Goal: Task Accomplishment & Management: Use online tool/utility

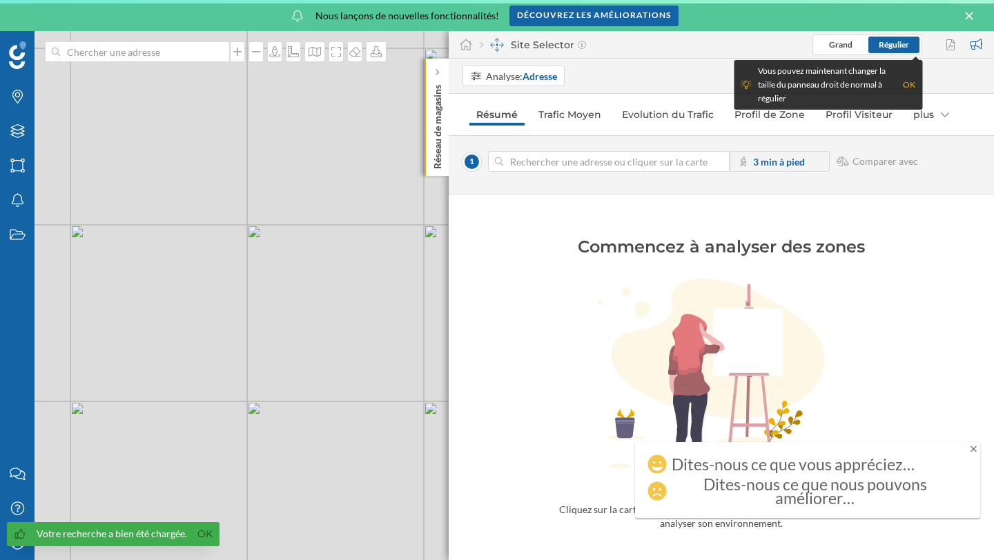
click at [625, 180] on div "1 3 min à pied Comparer avec" at bounding box center [721, 164] width 545 height 59
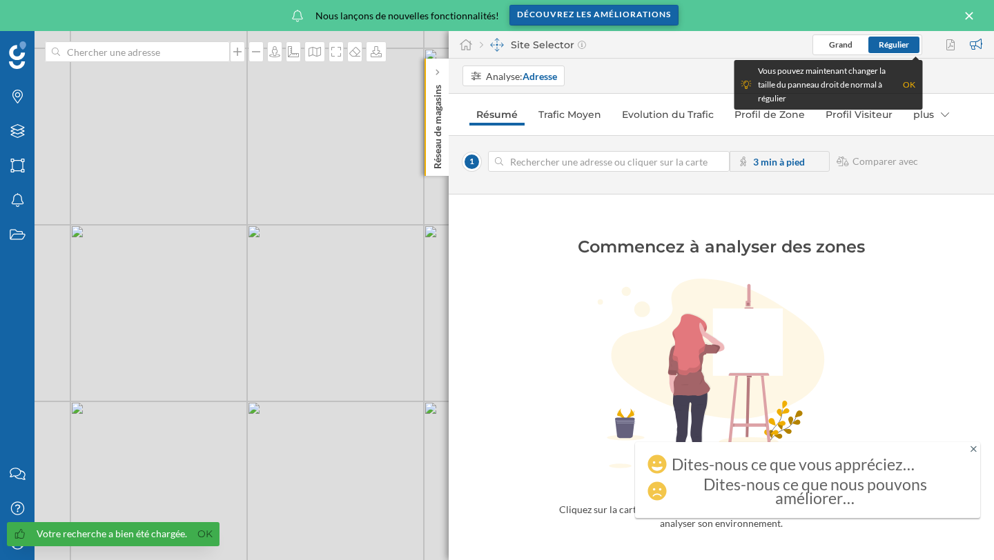
click at [636, 17] on div "Découvrez les améliorations" at bounding box center [593, 15] width 169 height 21
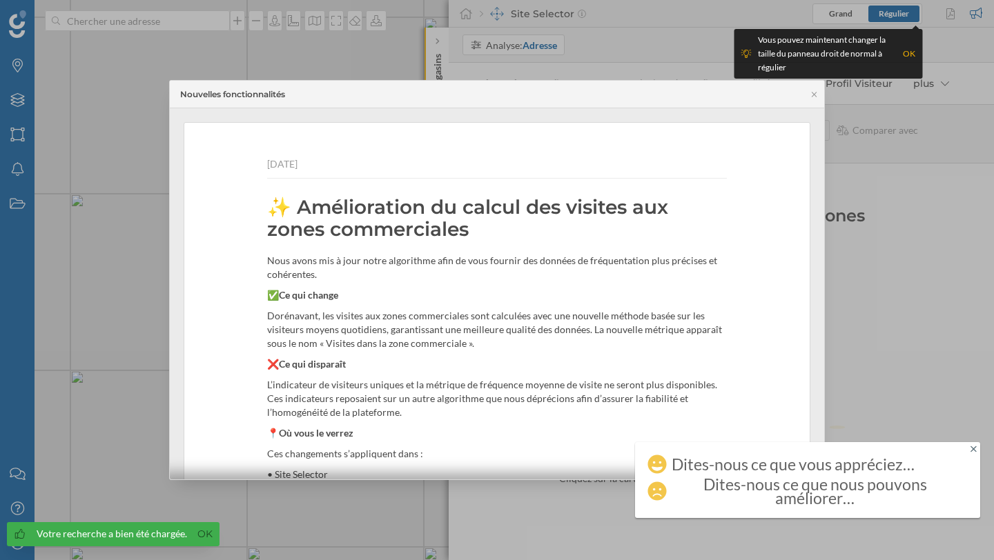
click at [816, 102] on div "Nouvelles fonctionnalités" at bounding box center [497, 95] width 654 height 28
click at [816, 97] on icon at bounding box center [814, 94] width 10 height 8
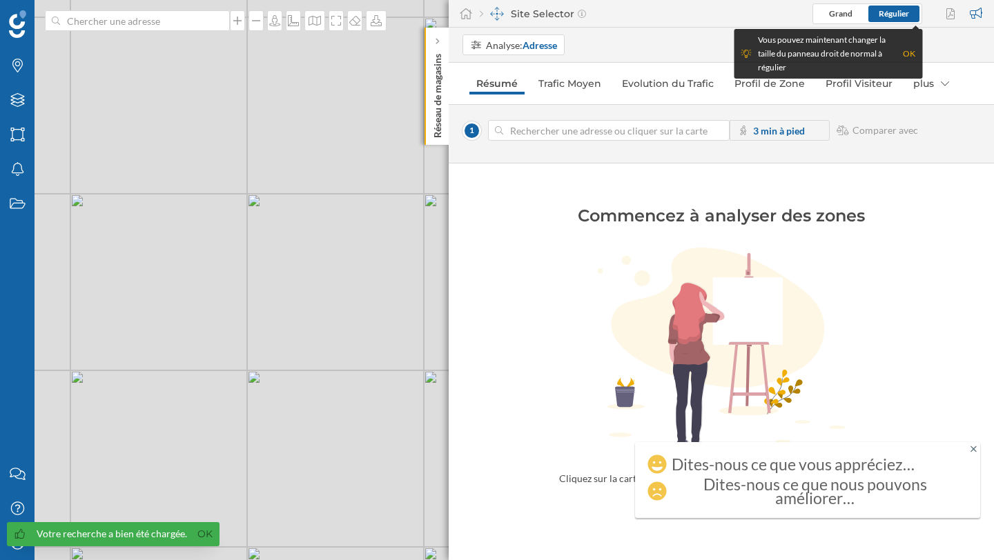
click at [912, 59] on div "OK" at bounding box center [909, 54] width 12 height 14
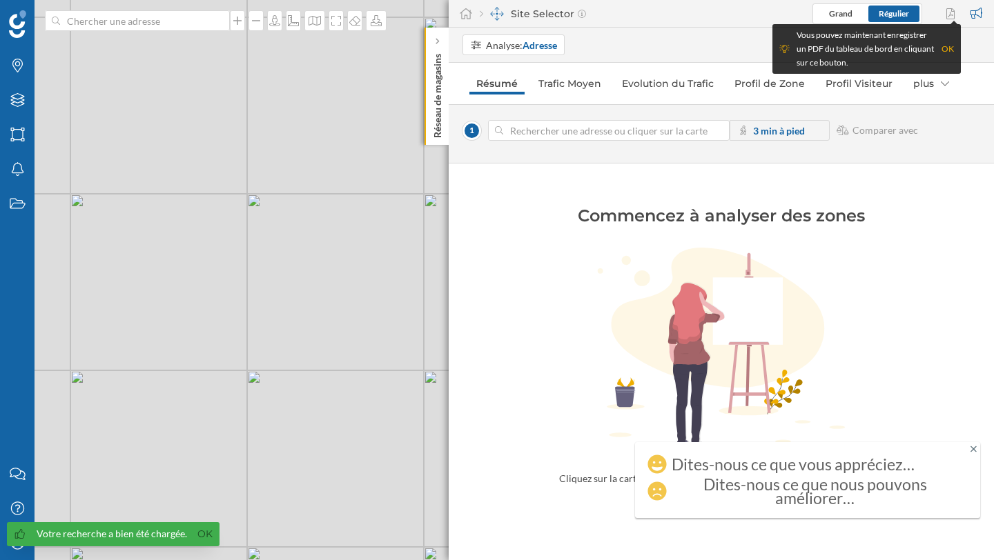
click at [948, 46] on div "OK" at bounding box center [947, 49] width 12 height 14
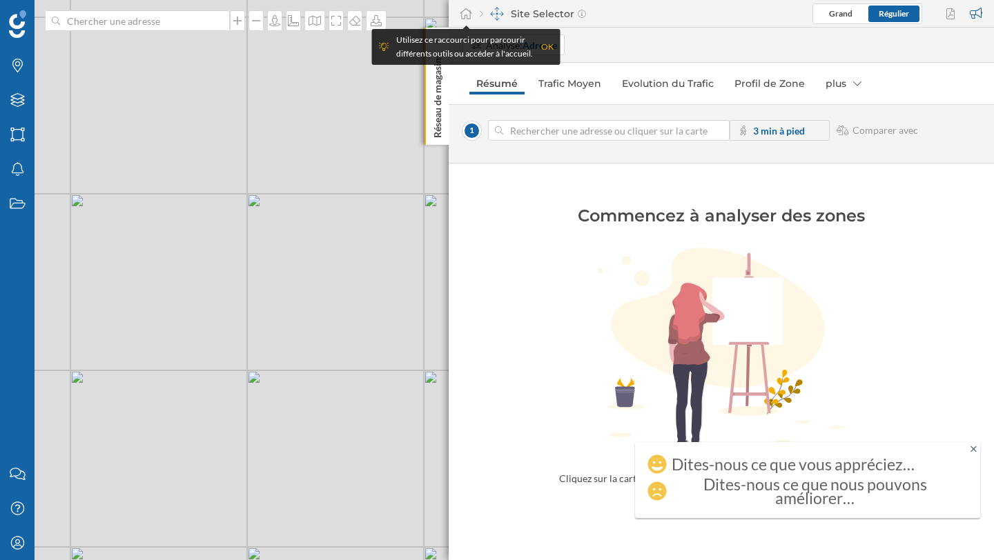
click at [545, 12] on div "Site Selector" at bounding box center [533, 14] width 106 height 14
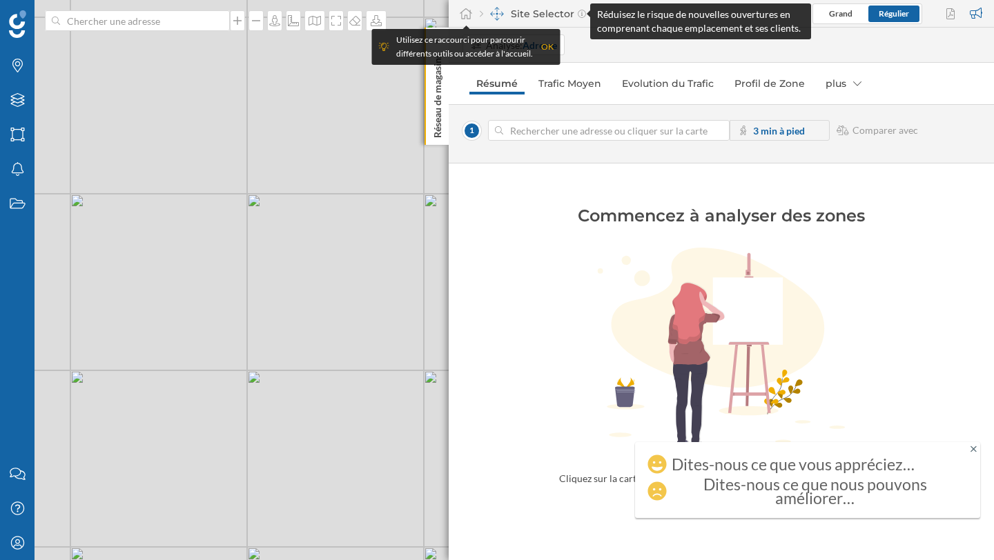
click at [584, 12] on div "Site Selector Grand Régulier" at bounding box center [721, 14] width 545 height 28
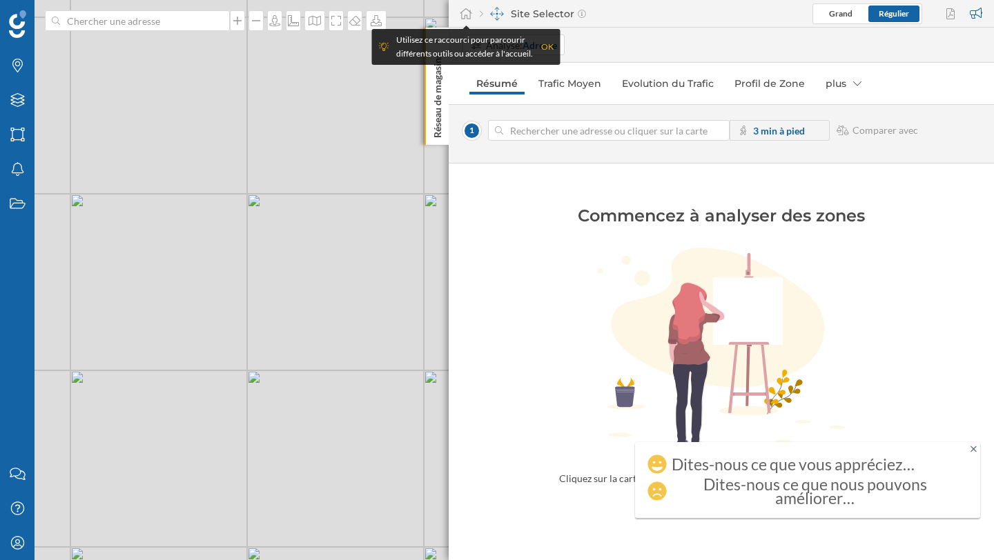
click at [578, 12] on icon at bounding box center [582, 14] width 8 height 8
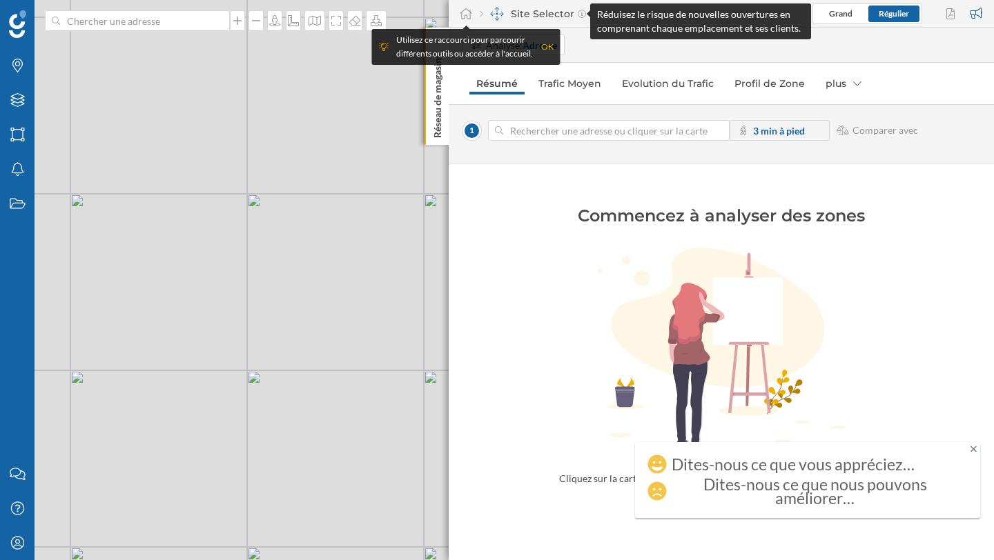
click at [578, 12] on icon at bounding box center [582, 14] width 8 height 8
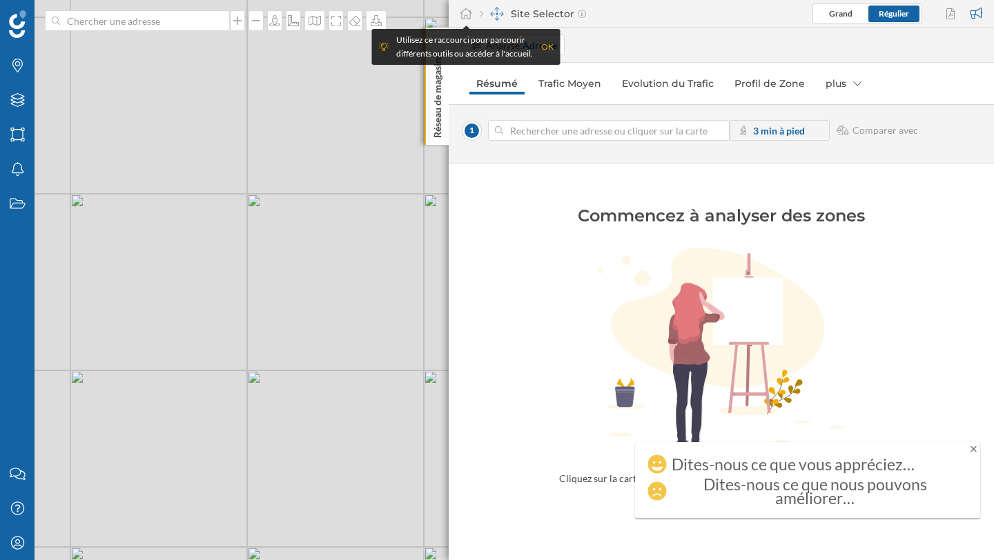
click at [491, 16] on img at bounding box center [497, 14] width 14 height 14
click at [460, 16] on icon at bounding box center [466, 14] width 14 height 12
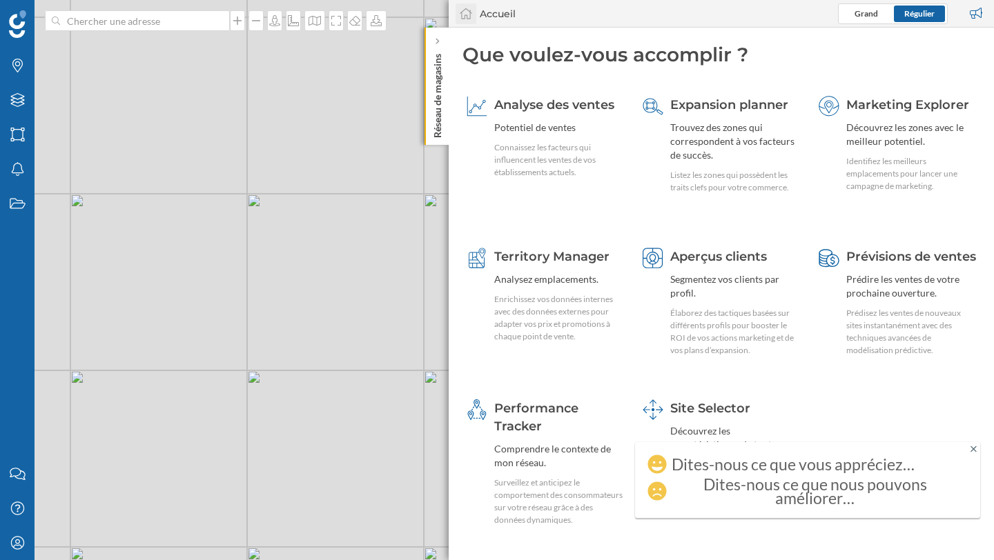
click at [460, 16] on icon at bounding box center [466, 14] width 14 height 12
click at [710, 113] on div "Expansion planner" at bounding box center [735, 105] width 130 height 18
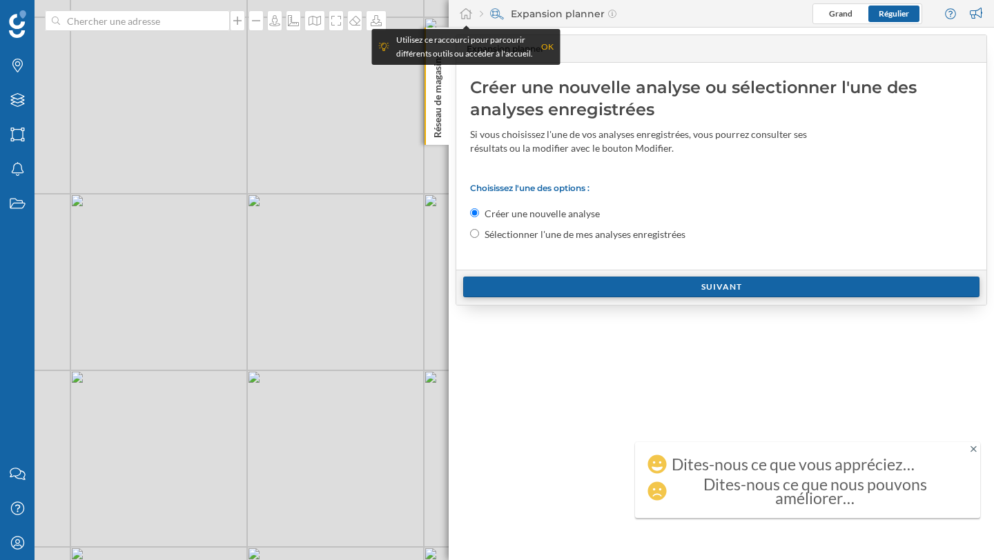
click at [630, 284] on div "Suivant" at bounding box center [721, 287] width 516 height 21
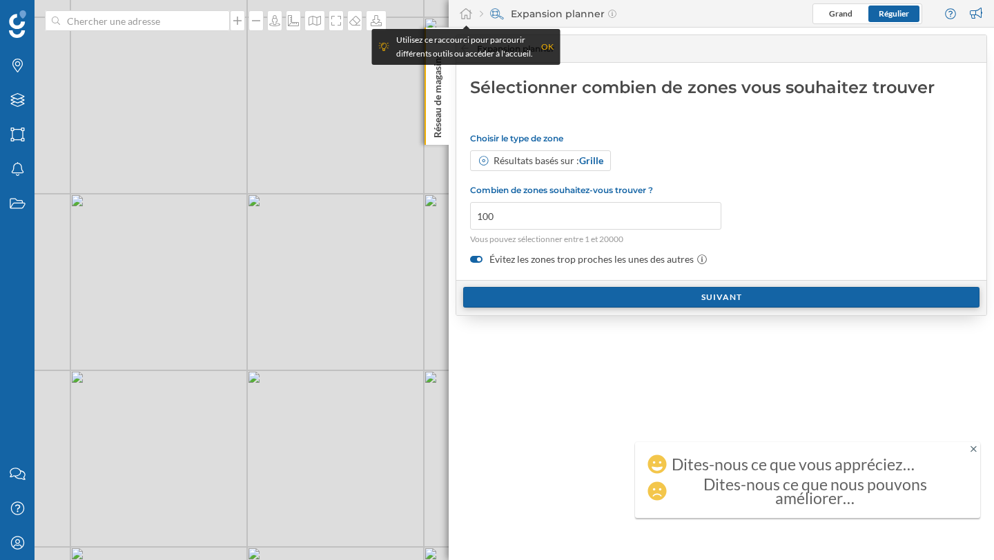
click at [540, 302] on div "Suivant" at bounding box center [721, 297] width 516 height 21
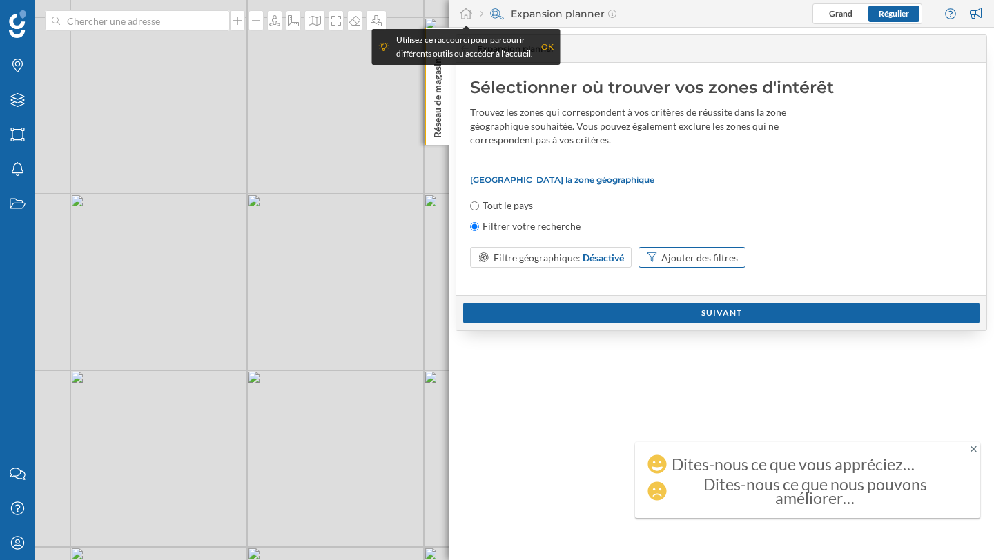
click at [685, 257] on div "Ajouter des filtres" at bounding box center [699, 258] width 77 height 14
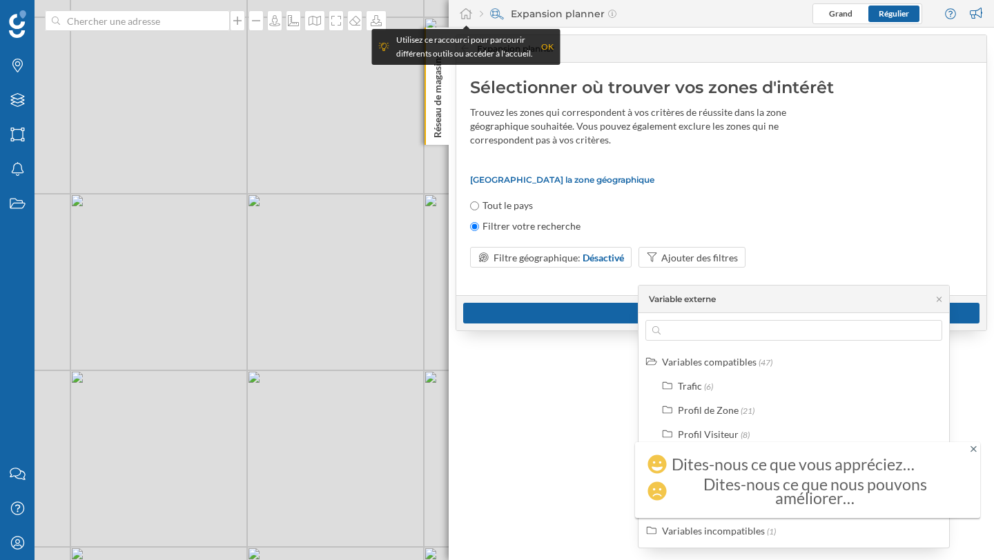
click at [972, 451] on icon at bounding box center [973, 449] width 6 height 10
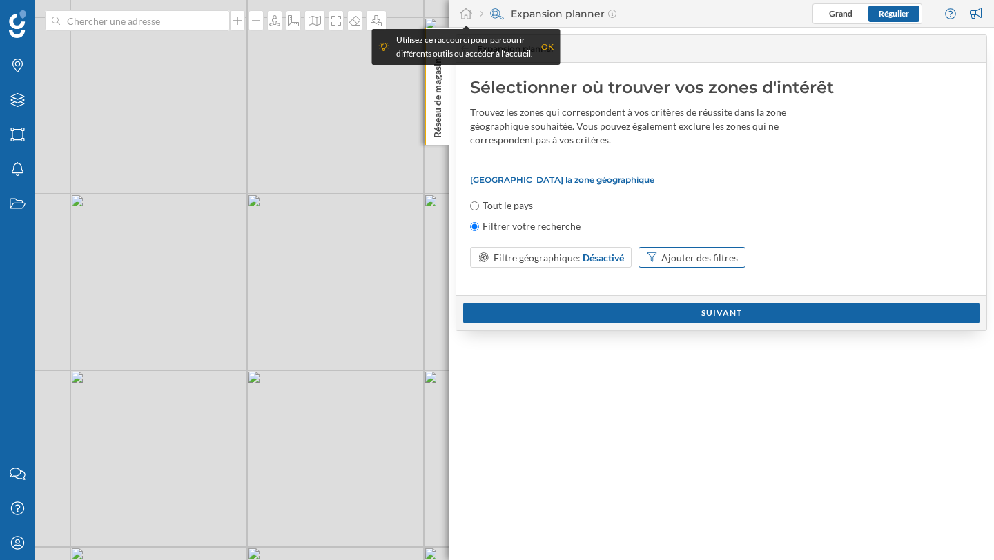
click at [649, 249] on div "Ajouter des filtres" at bounding box center [692, 257] width 108 height 21
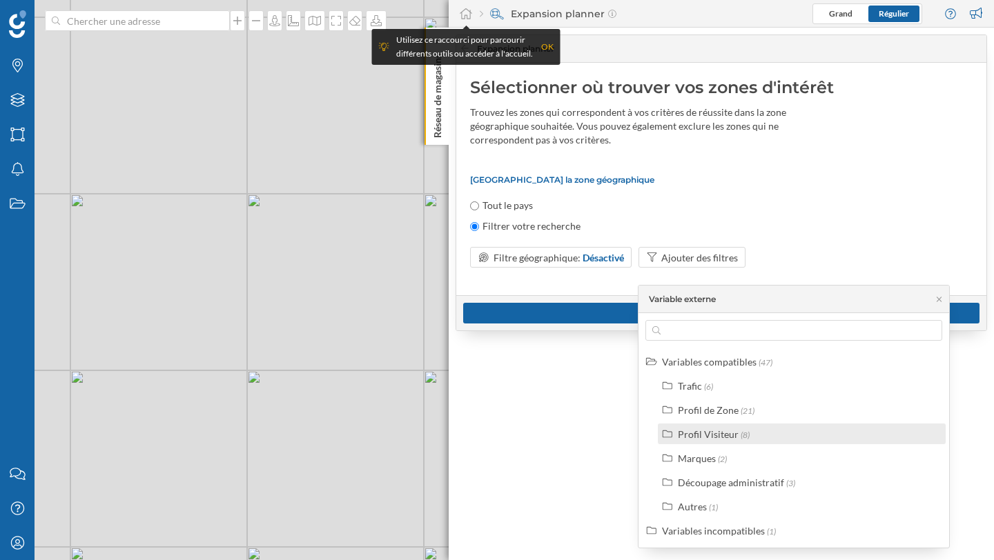
click at [686, 435] on div "Profil Visiteur" at bounding box center [708, 435] width 61 height 12
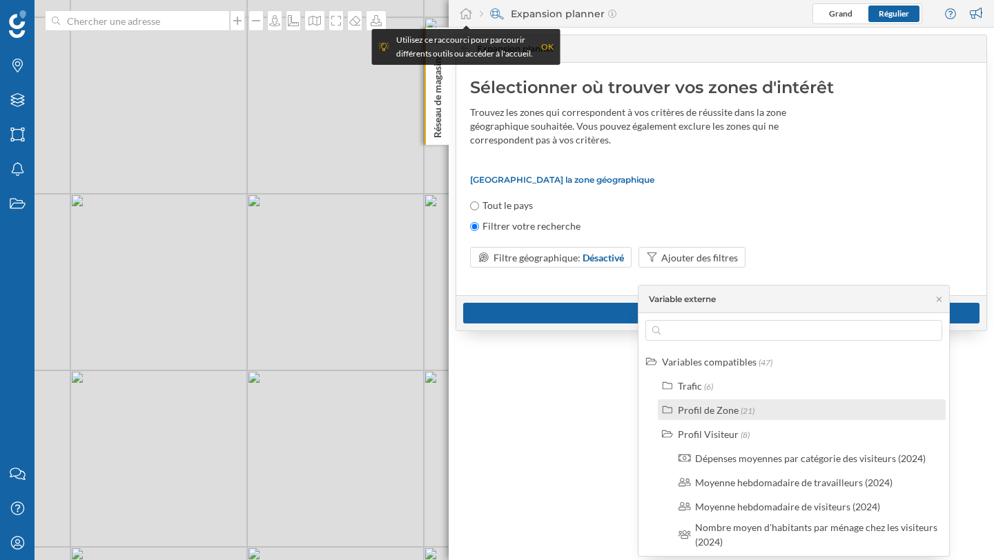
click at [705, 409] on div "Profil de Zone" at bounding box center [708, 410] width 61 height 12
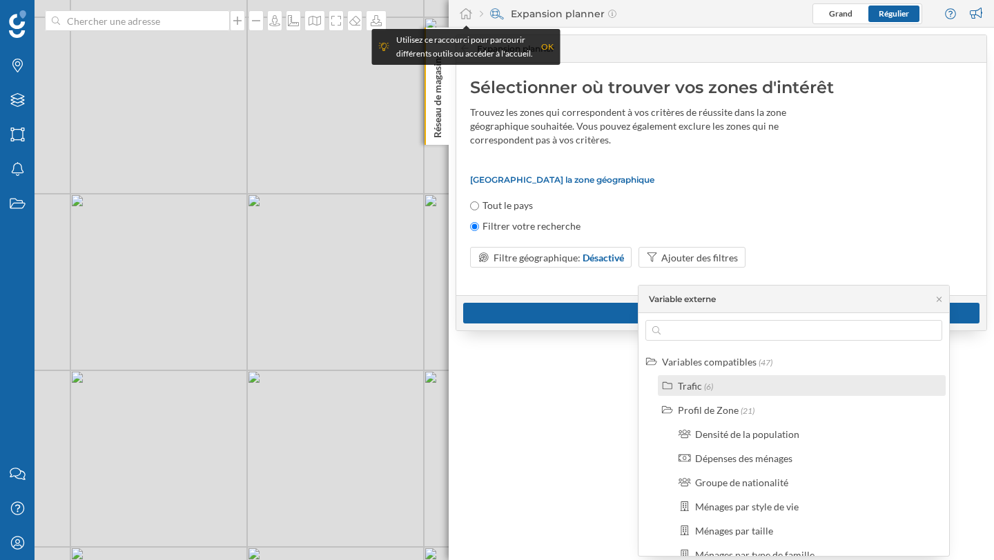
click at [687, 386] on div "Trafic" at bounding box center [690, 386] width 24 height 12
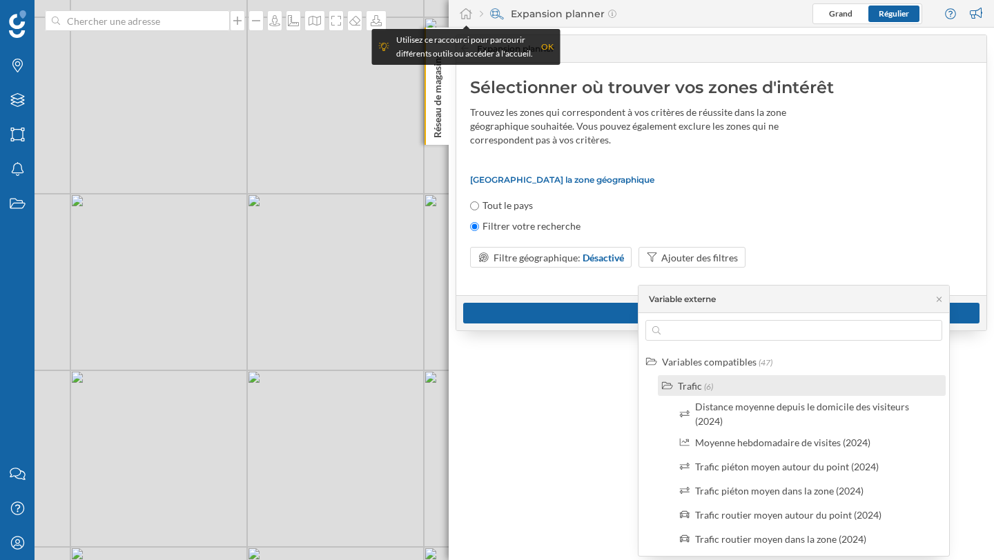
click at [695, 382] on div "Trafic" at bounding box center [690, 386] width 24 height 12
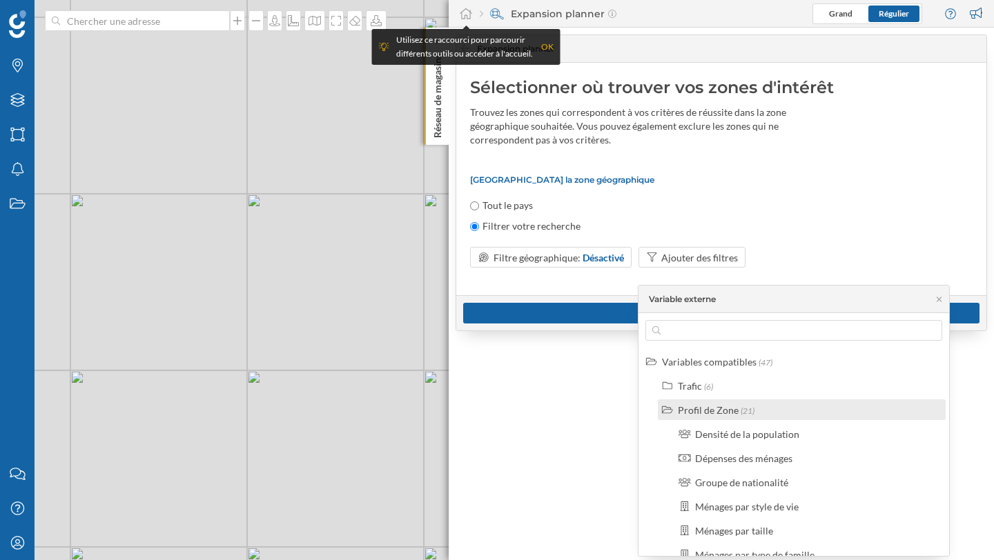
click at [695, 409] on div "Profil de Zone" at bounding box center [708, 410] width 61 height 12
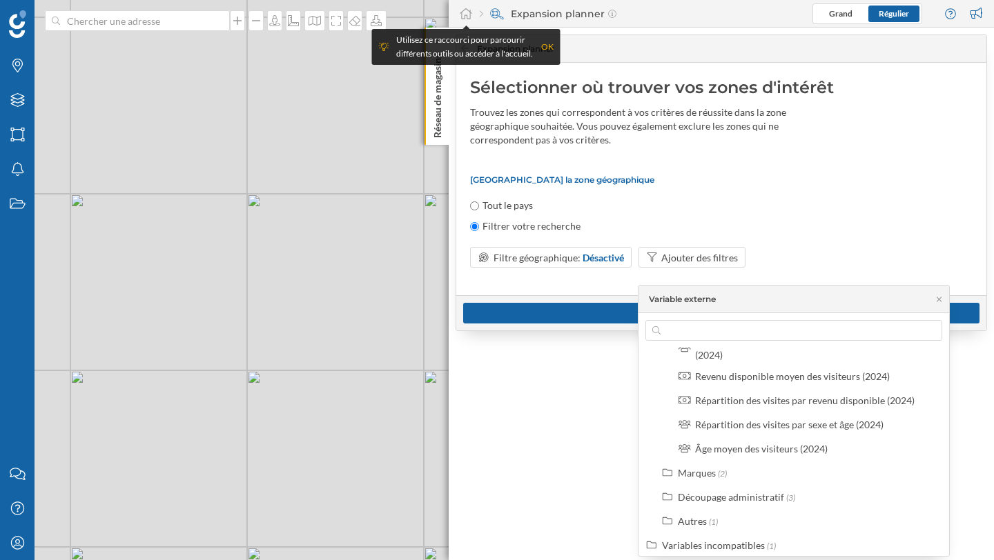
scroll to position [193, 0]
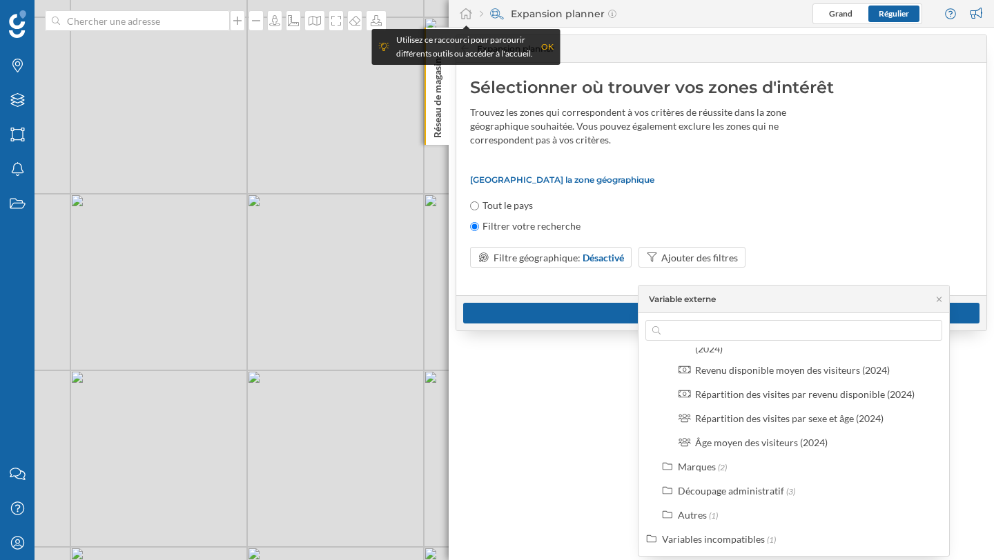
click at [555, 47] on div "Utilisez ce raccourci pour parcourir différents outils ou accéder à l'accueil. …" at bounding box center [466, 47] width 188 height 36
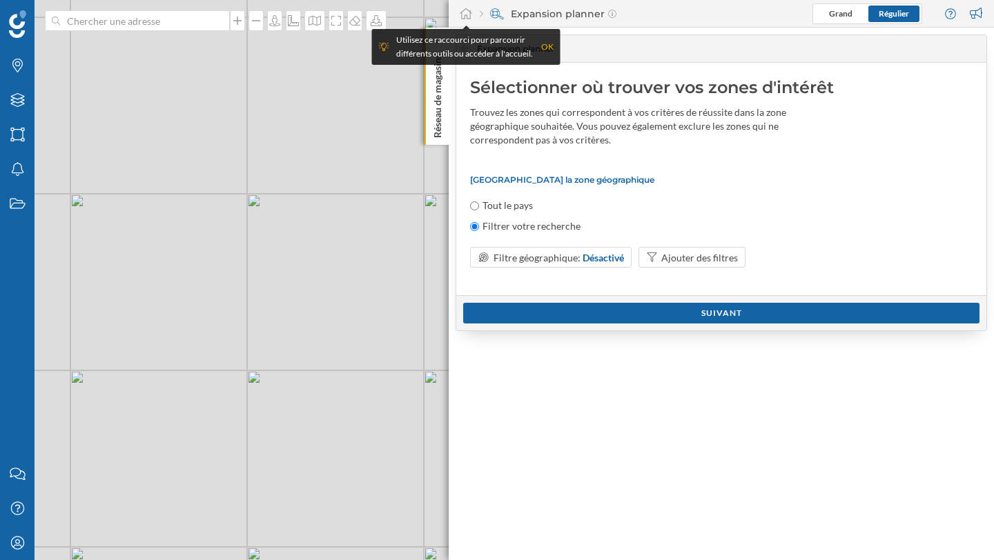
click at [538, 52] on div "Utilisez ce raccourci pour parcourir différents outils ou accéder à l'accueil. …" at bounding box center [466, 47] width 175 height 28
click at [542, 44] on div "OK" at bounding box center [547, 47] width 12 height 14
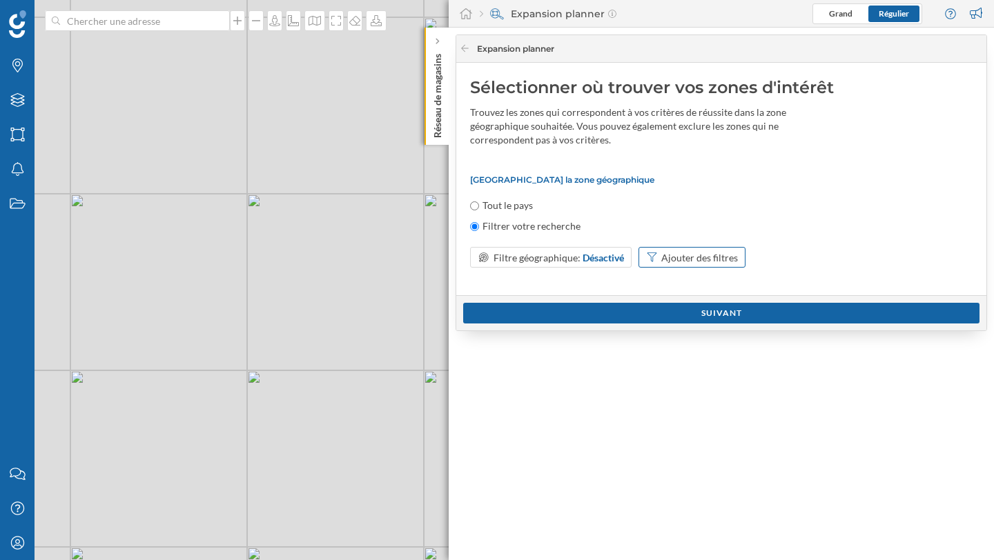
click at [673, 252] on div "Ajouter des filtres" at bounding box center [699, 258] width 77 height 14
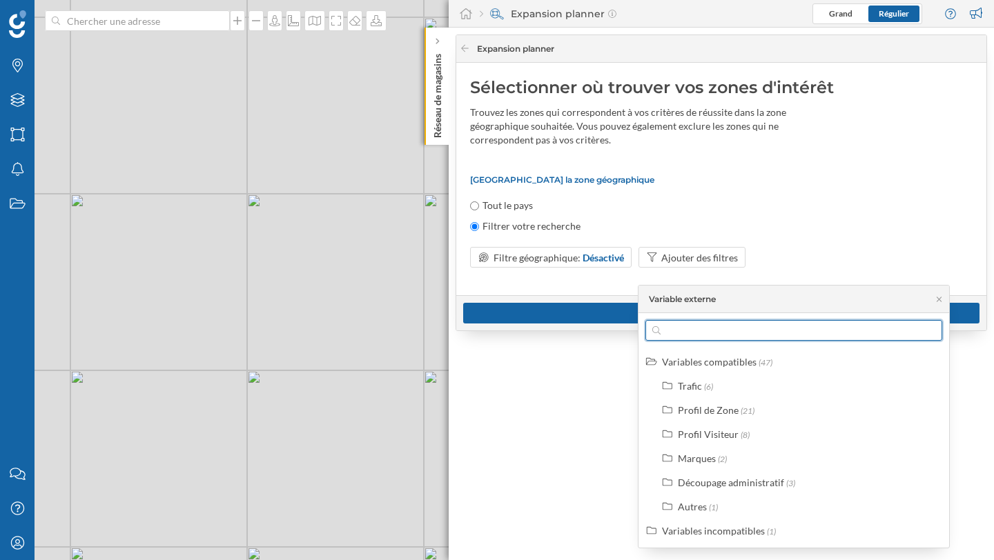
click at [683, 335] on input "text" at bounding box center [794, 330] width 266 height 21
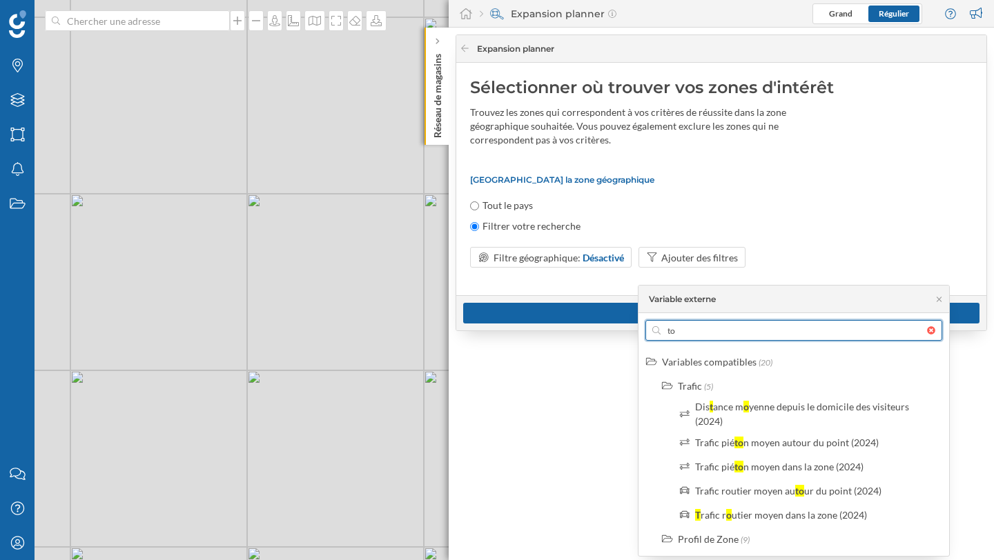
type input "t"
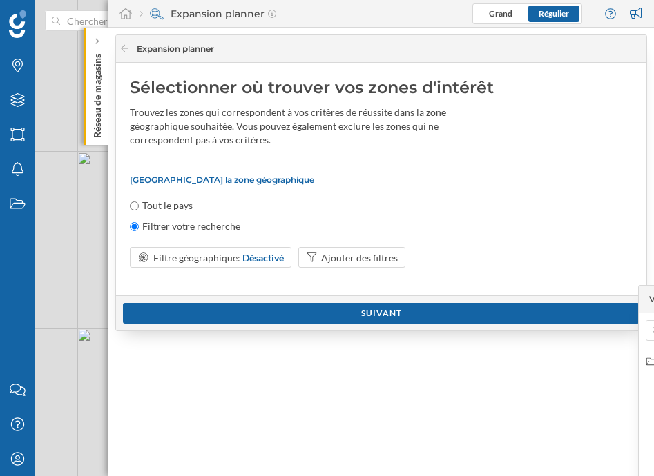
click at [349, 279] on div "Ajouter des filtres" at bounding box center [355, 264] width 115 height 35
click at [345, 269] on div "Ajouter des filtres" at bounding box center [355, 264] width 115 height 35
click at [136, 208] on input "Tout le pays" at bounding box center [134, 206] width 9 height 9
radio input "true"
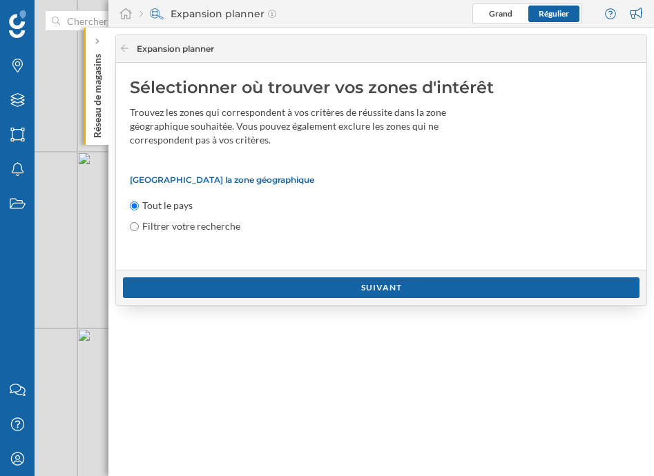
click at [135, 223] on input "Filtrer votre recherche" at bounding box center [134, 226] width 9 height 9
radio input "true"
radio input "false"
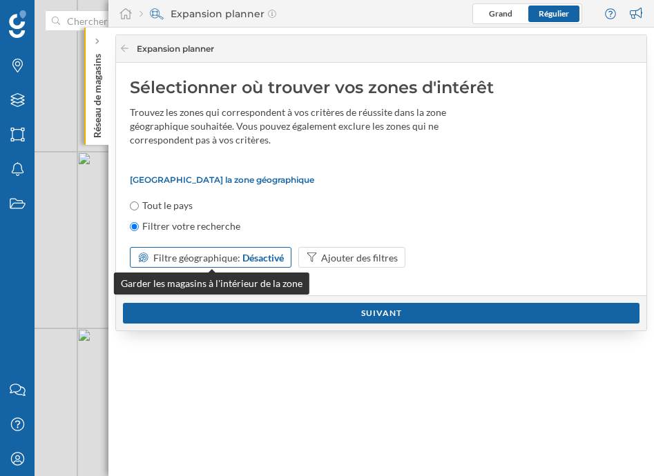
click at [205, 260] on span "Filtre géographique:" at bounding box center [196, 258] width 87 height 12
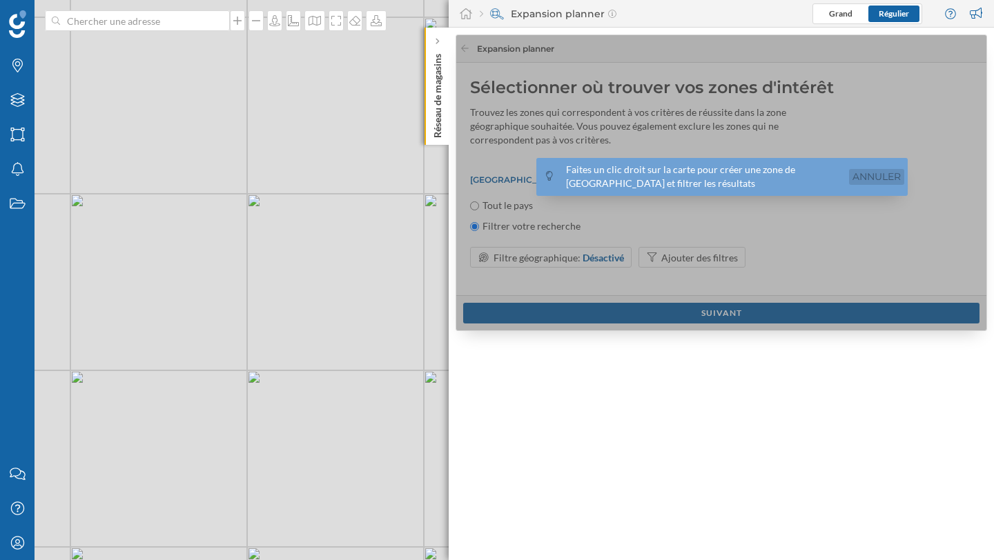
click at [883, 177] on link "Annuler" at bounding box center [876, 177] width 55 height 16
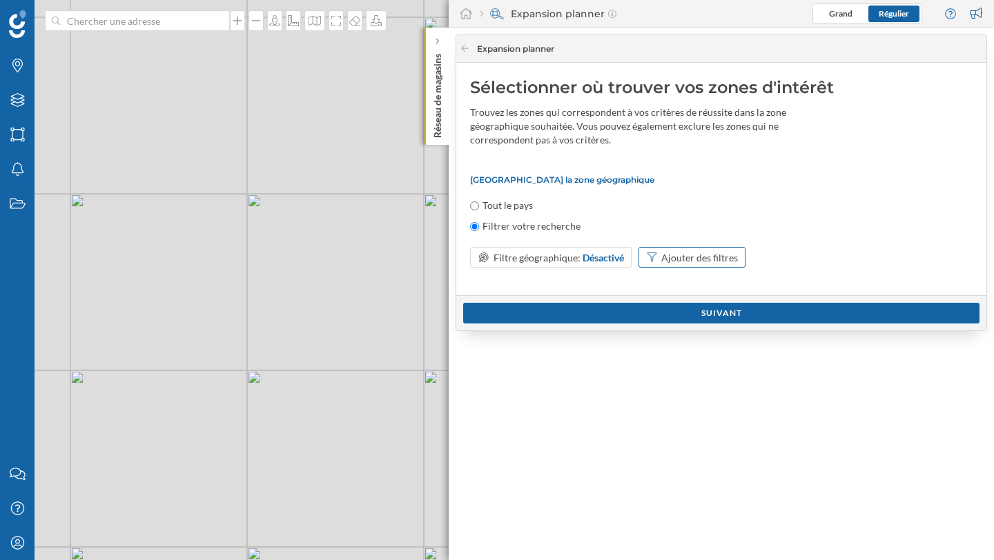
click at [725, 265] on div "Ajouter des filtres" at bounding box center [692, 257] width 108 height 21
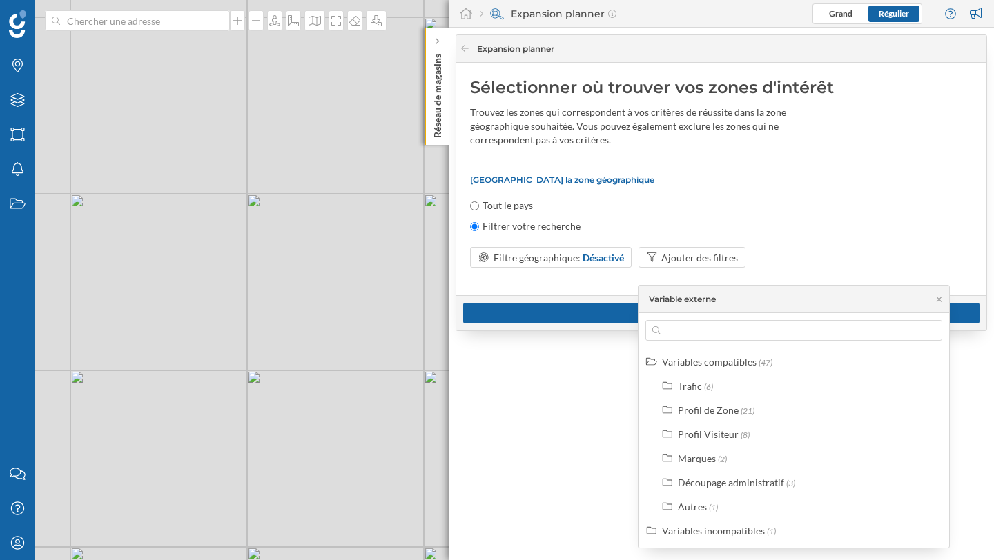
click at [747, 398] on div "Trafic (6) Profil de Zone (21) Profil Visiteur (8) Marques (2) Découpage admini…" at bounding box center [801, 445] width 295 height 141
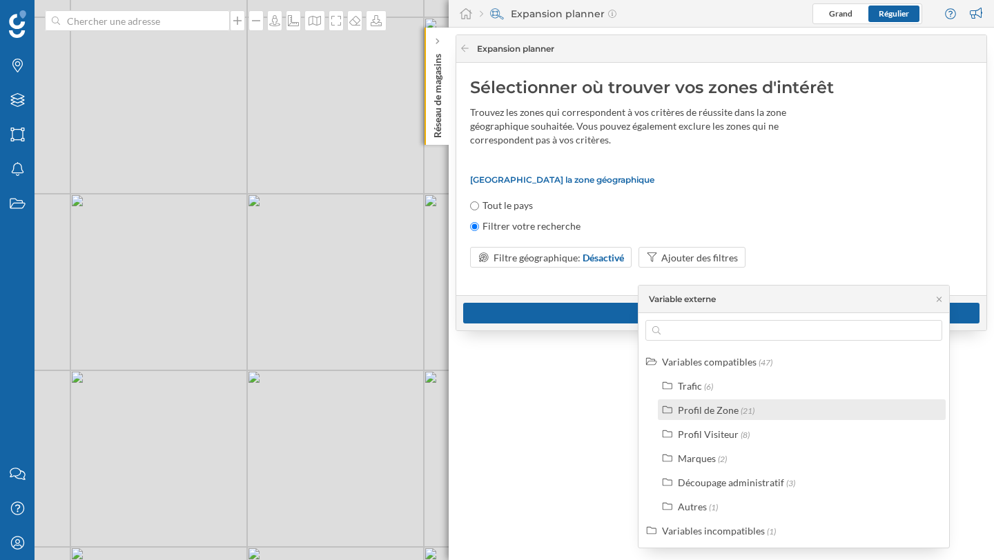
click at [719, 407] on div "Profil de Zone" at bounding box center [708, 410] width 61 height 12
click at [696, 412] on div "Profil de Zone" at bounding box center [708, 410] width 61 height 12
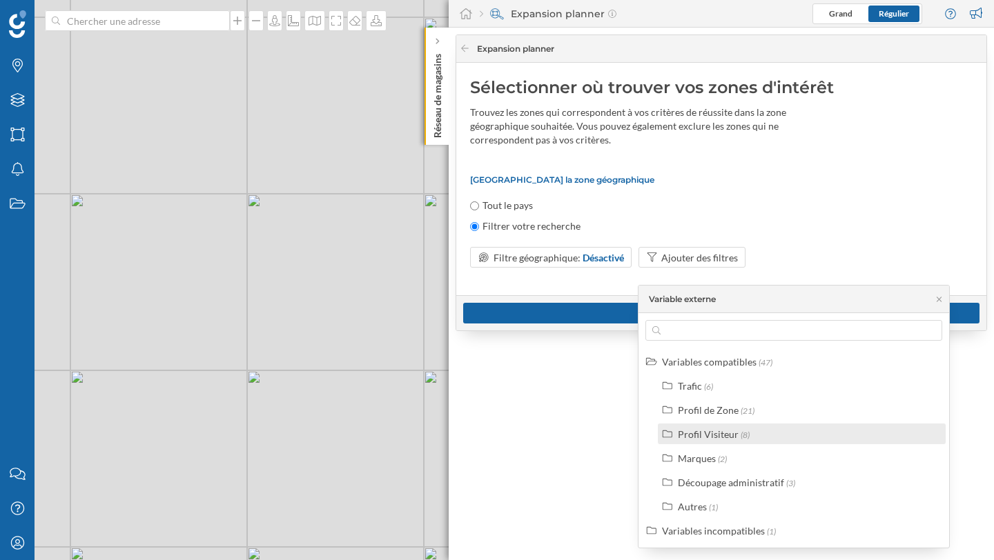
click at [694, 434] on div "Profil Visiteur" at bounding box center [708, 435] width 61 height 12
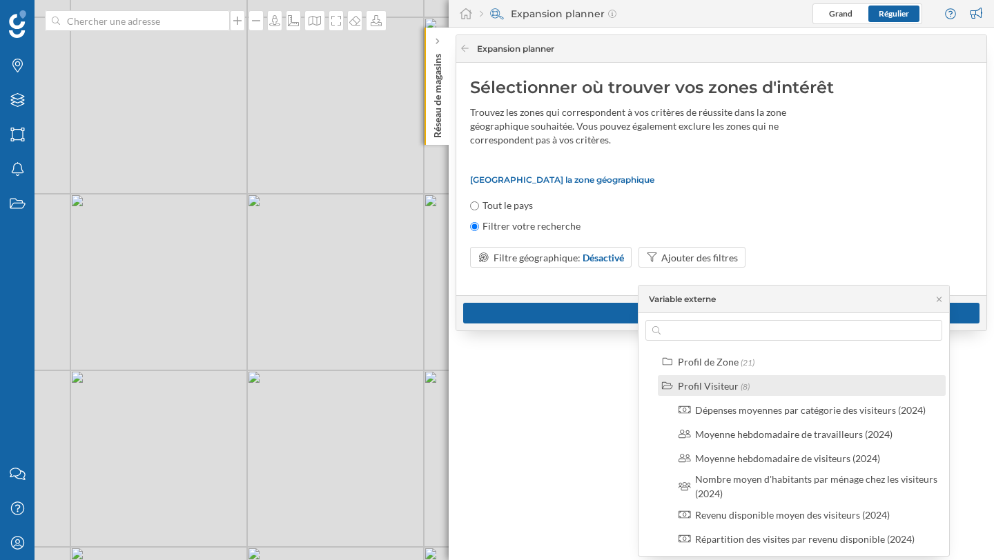
scroll to position [52, 0]
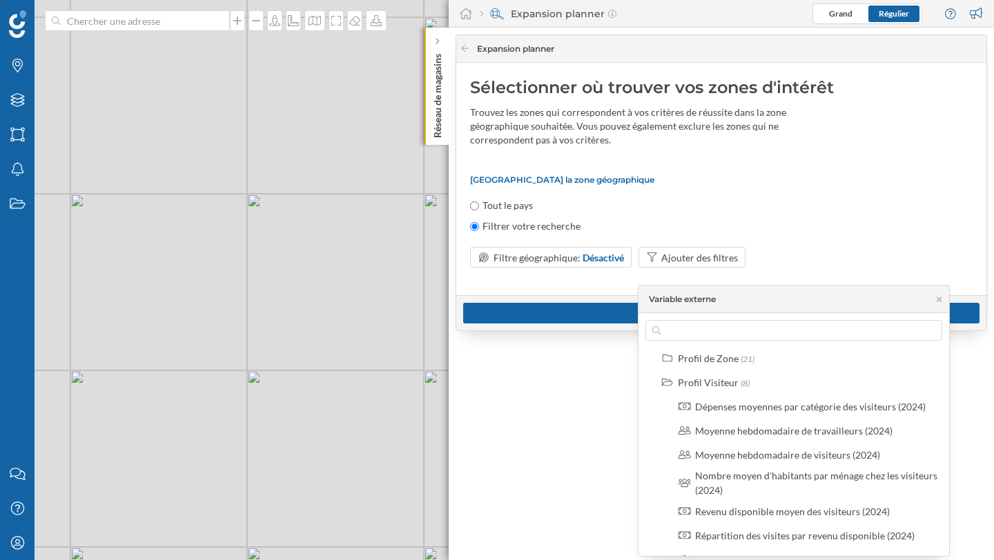
click at [470, 43] on div "Expansion planner" at bounding box center [717, 49] width 515 height 12
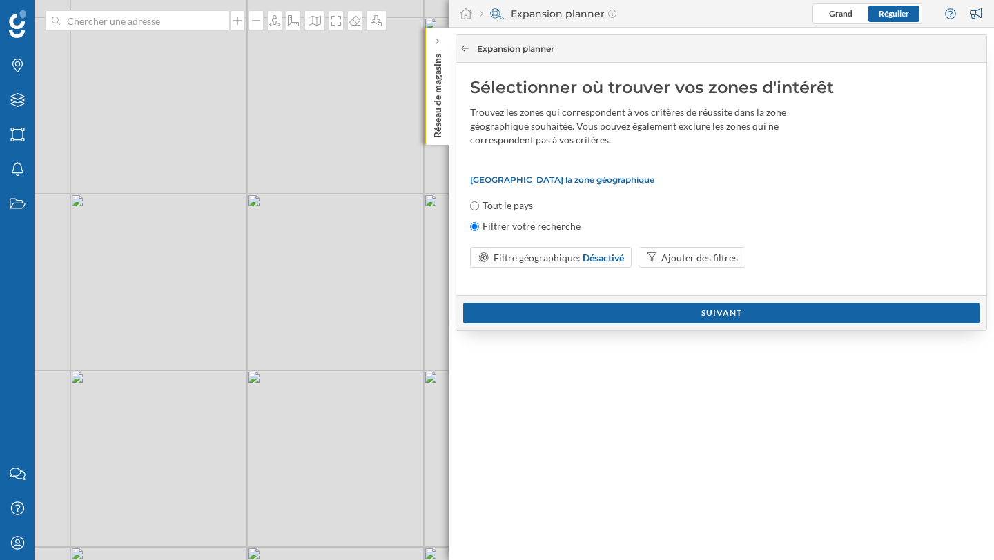
click at [469, 46] on icon at bounding box center [465, 48] width 10 height 8
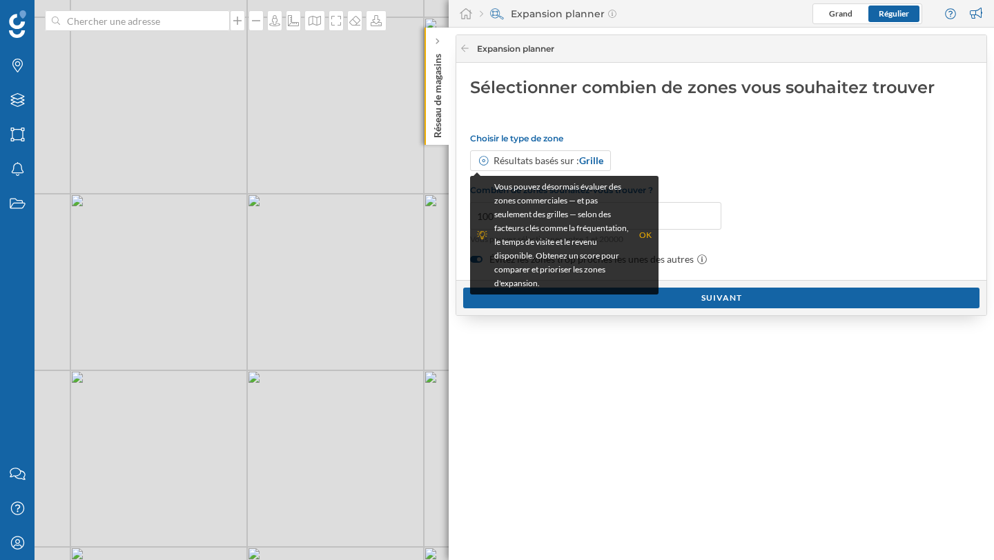
click at [467, 40] on div "Expansion planner" at bounding box center [721, 49] width 530 height 28
click at [562, 333] on div "Expansion planner Sélectionner combien de zones vous souhaitez trouver Choisir …" at bounding box center [721, 294] width 545 height 533
click at [645, 242] on div "Vous pouvez désormais évaluer des zones commerciales — et pas seulement des gri…" at bounding box center [564, 235] width 175 height 110
click at [645, 233] on div "OK" at bounding box center [645, 235] width 12 height 14
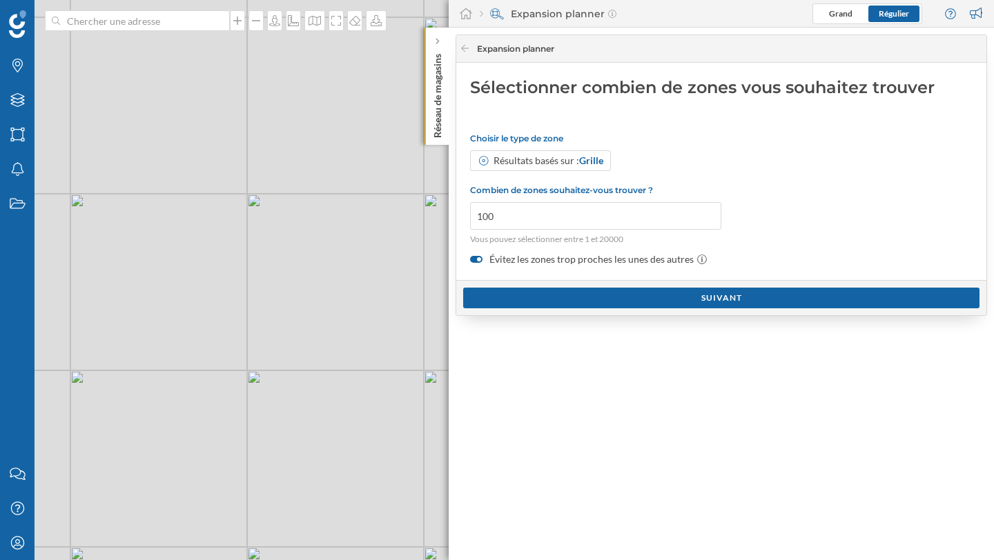
click at [465, 41] on div "Expansion planner" at bounding box center [721, 49] width 530 height 28
click at [465, 24] on div "Expansion planner Grand Régulier" at bounding box center [721, 14] width 545 height 28
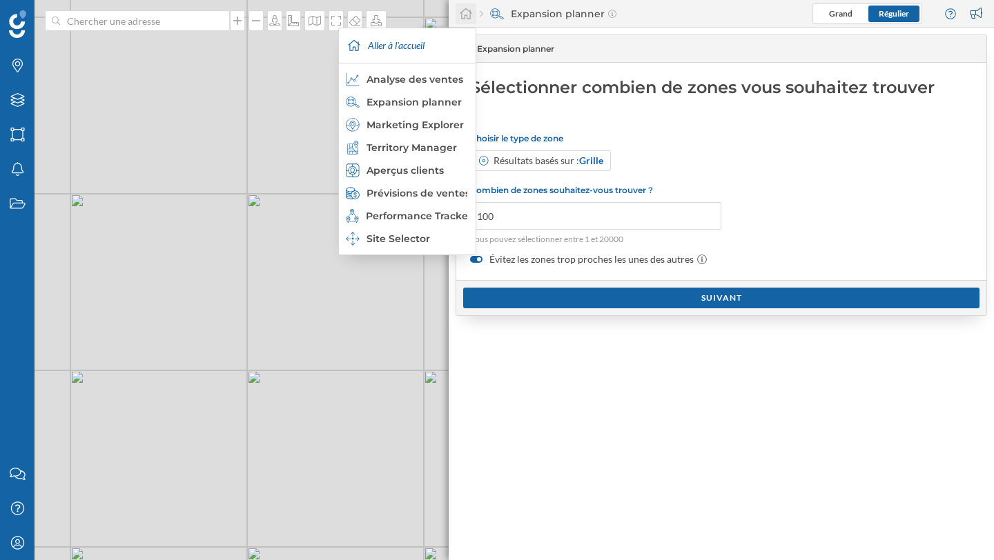
click at [465, 17] on icon at bounding box center [466, 14] width 14 height 12
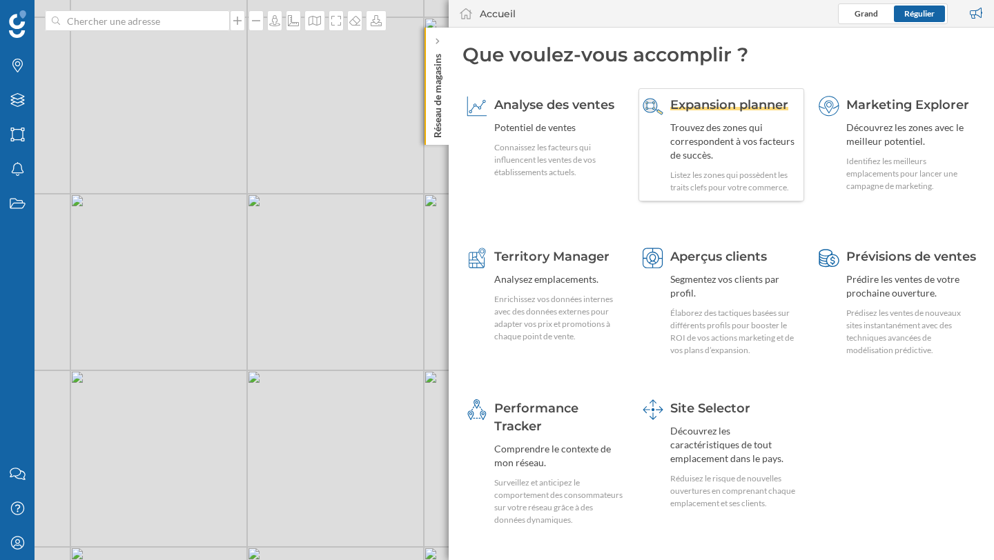
click at [745, 114] on div "Expansion planner Trouvez des zones qui correspondent à vos facteurs de succès.…" at bounding box center [735, 145] width 130 height 98
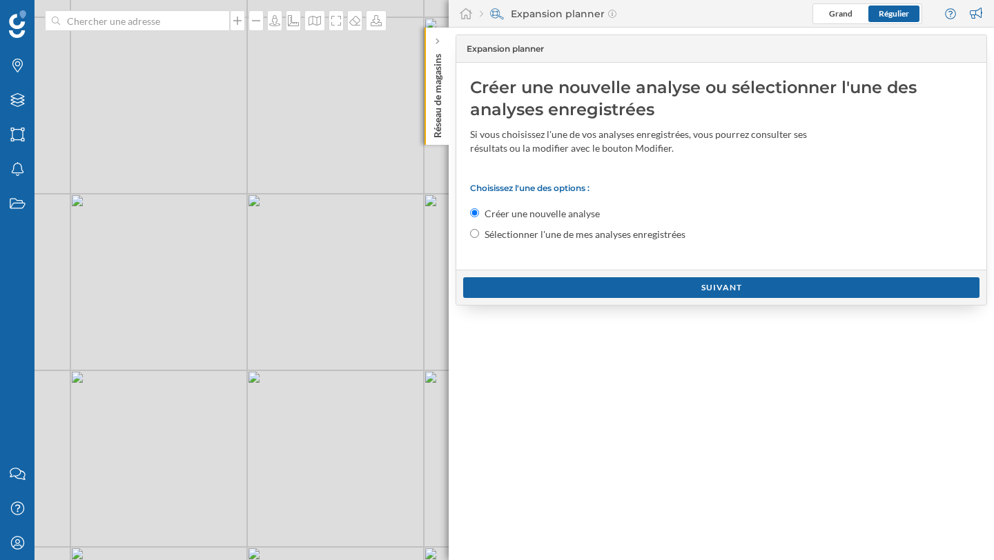
click at [574, 300] on div "Suivant" at bounding box center [721, 287] width 530 height 35
click at [574, 288] on div "Suivant" at bounding box center [721, 287] width 516 height 21
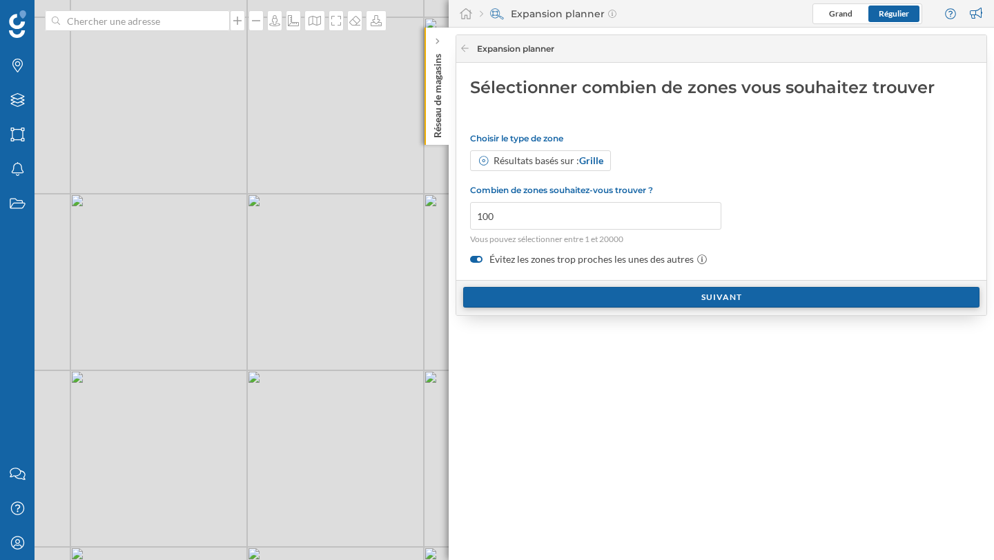
click at [578, 296] on div "Suivant" at bounding box center [721, 297] width 516 height 21
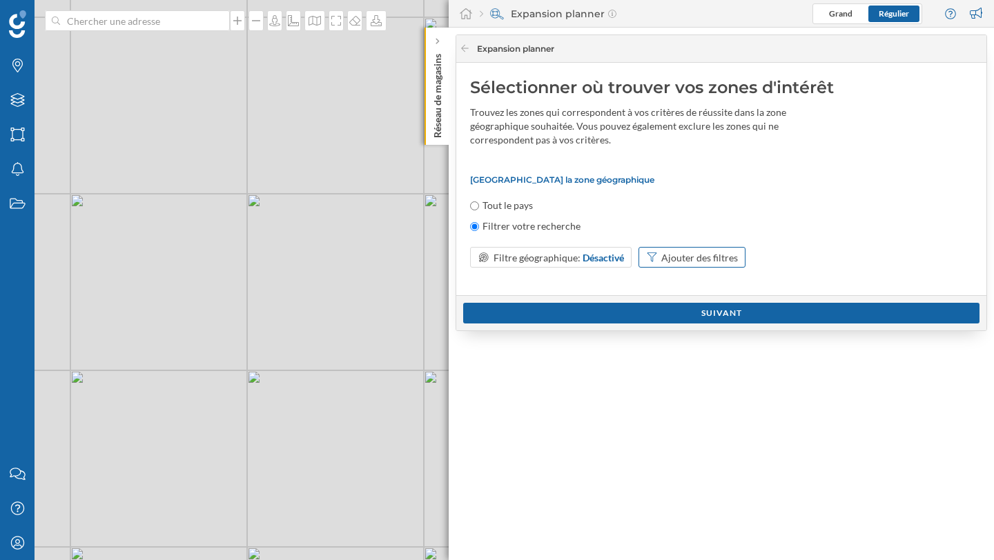
click at [672, 258] on div "Ajouter des filtres" at bounding box center [699, 258] width 77 height 14
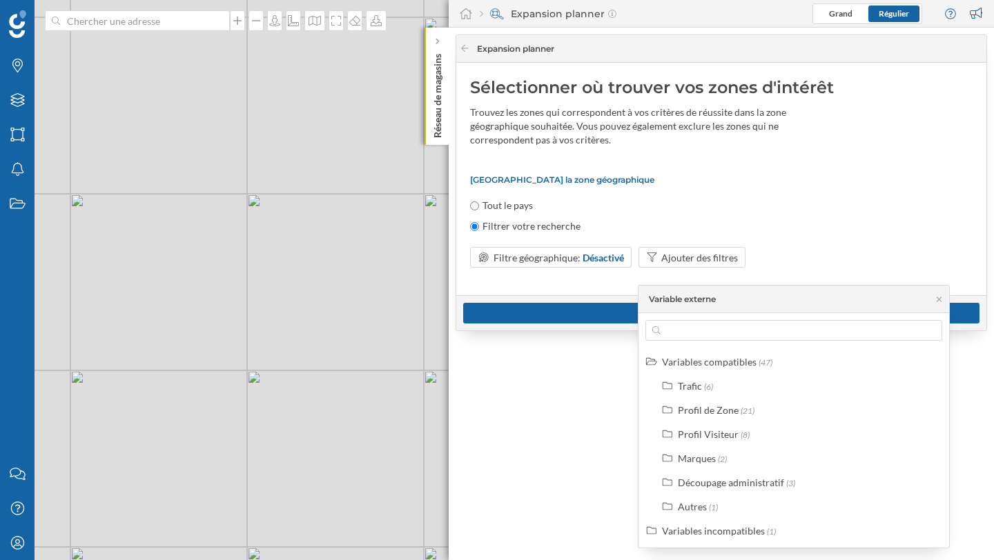
click at [609, 399] on div "Expansion planner Sélectionner où trouver vos zones d'intérêt Trouvez les zones…" at bounding box center [721, 294] width 545 height 533
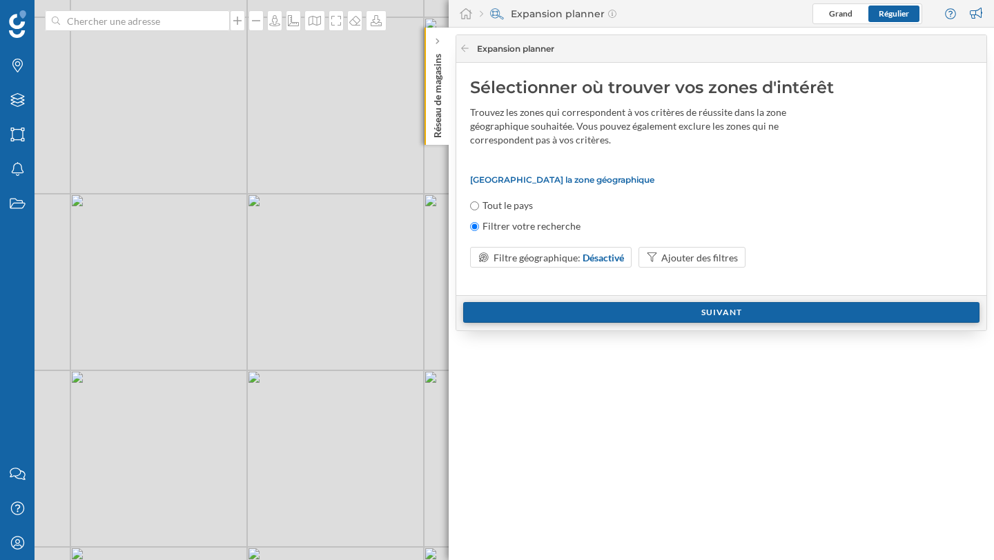
click at [636, 321] on div "Suivant" at bounding box center [721, 312] width 516 height 21
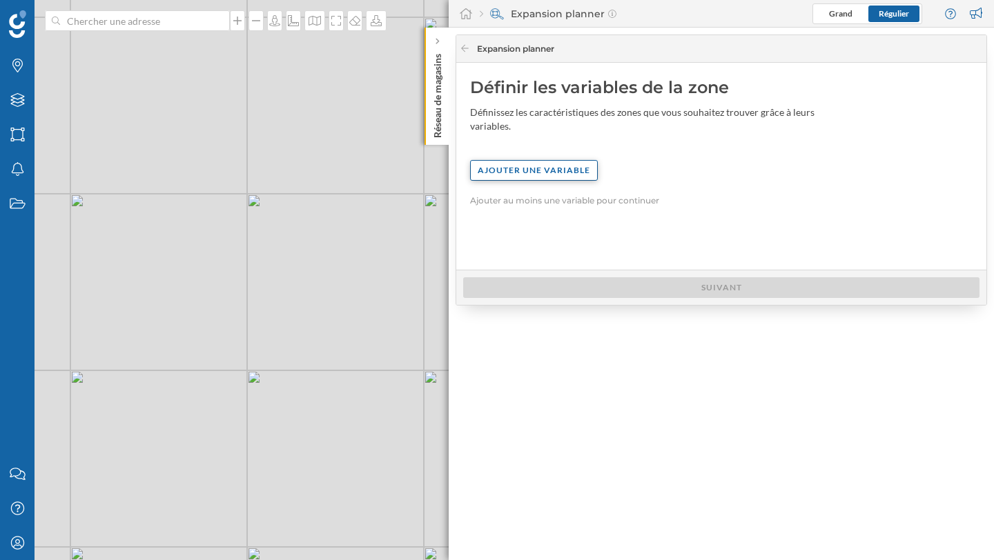
click at [509, 165] on div "Ajouter une variable" at bounding box center [534, 170] width 128 height 21
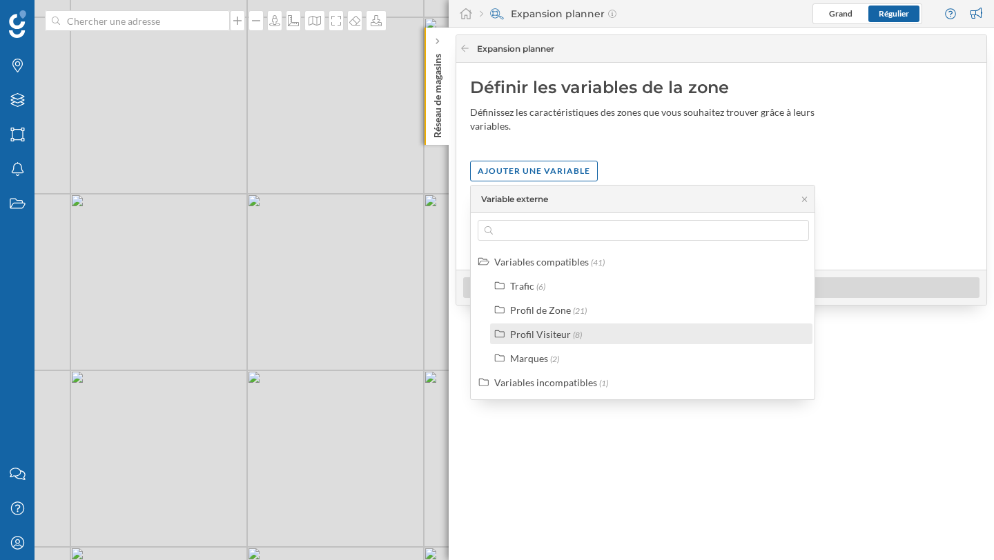
click at [542, 334] on div "Profil Visiteur" at bounding box center [540, 335] width 61 height 12
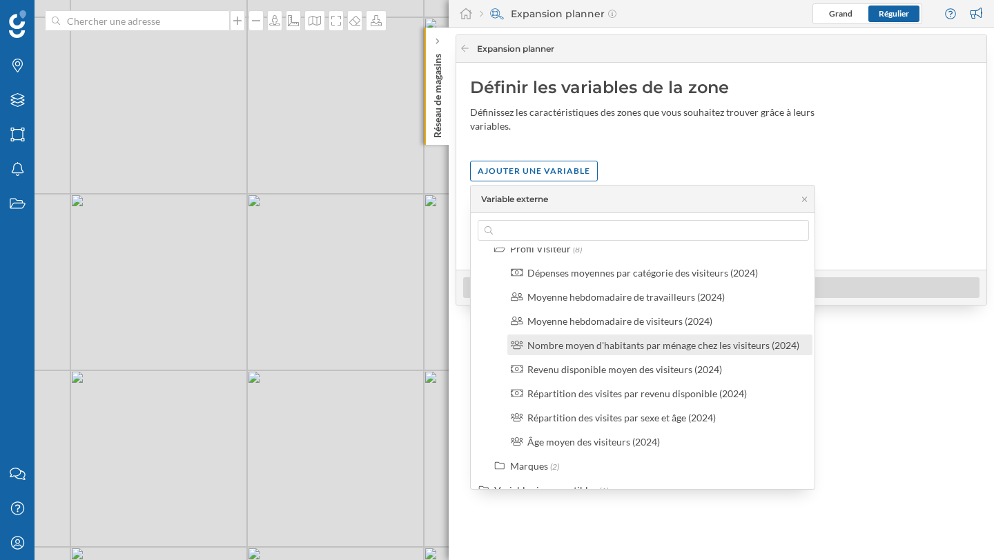
scroll to position [88, 0]
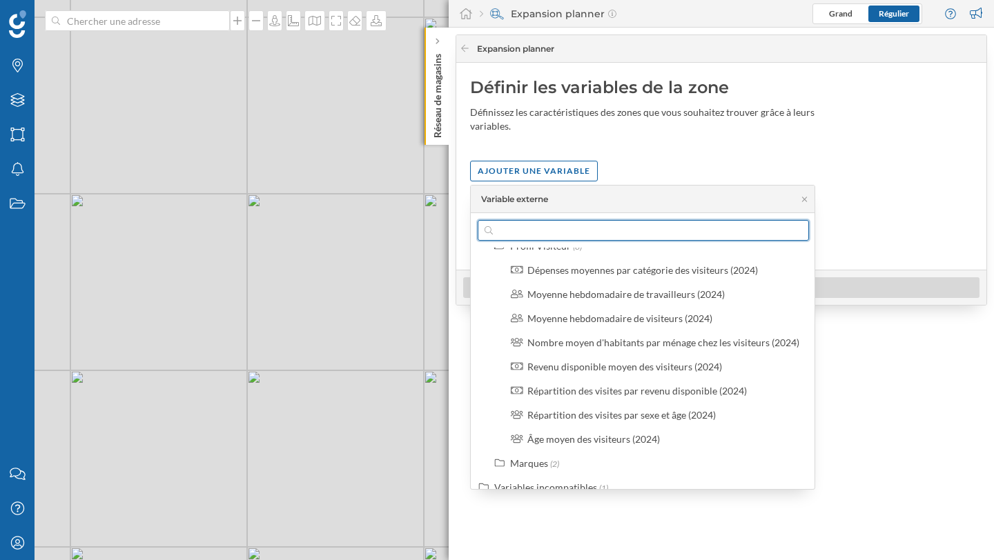
click at [581, 233] on input "text" at bounding box center [643, 230] width 301 height 21
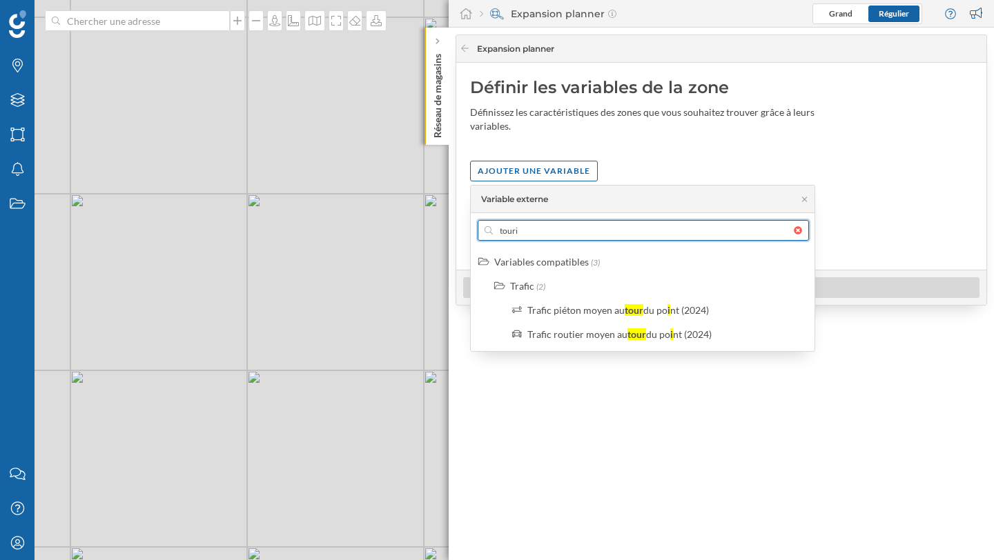
scroll to position [0, 0]
type input "touri"
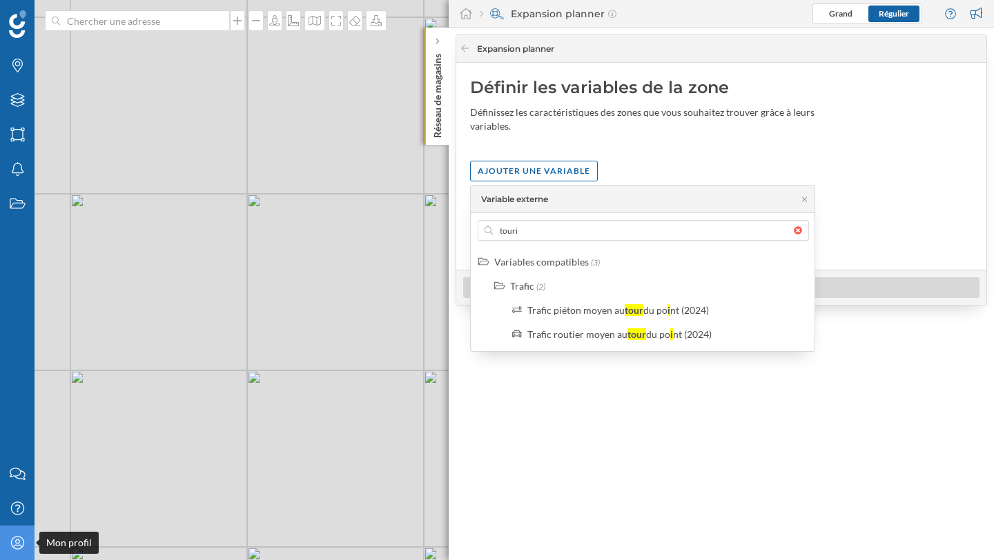
click at [19, 542] on icon "Mon profil" at bounding box center [17, 543] width 17 height 14
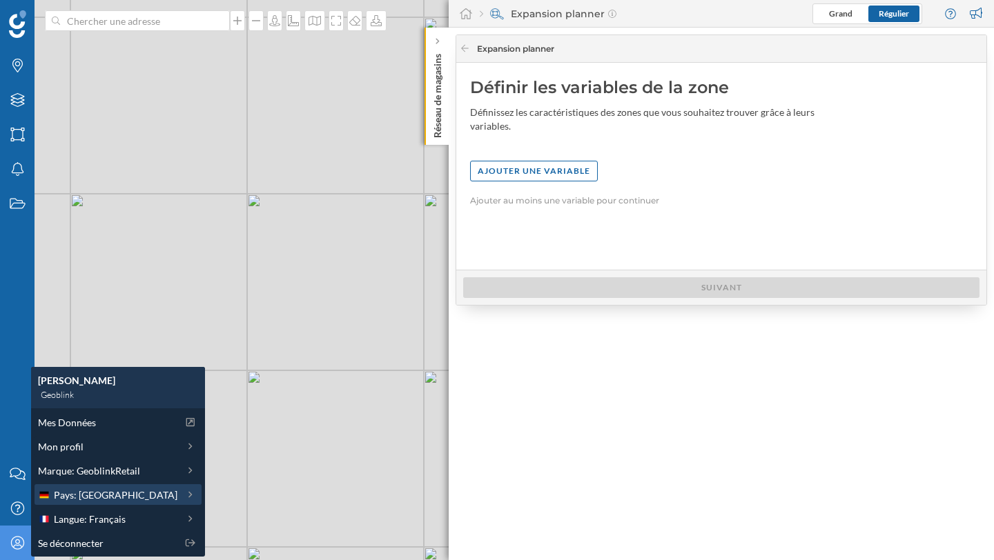
click at [99, 501] on span "Pays: [GEOGRAPHIC_DATA]" at bounding box center [116, 495] width 124 height 14
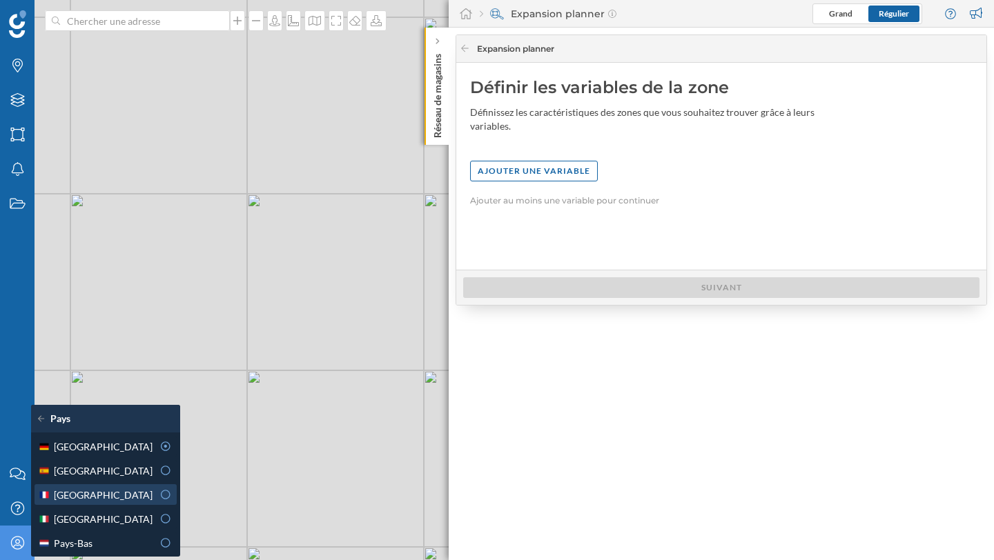
click at [99, 496] on div "[GEOGRAPHIC_DATA]" at bounding box center [95, 495] width 115 height 14
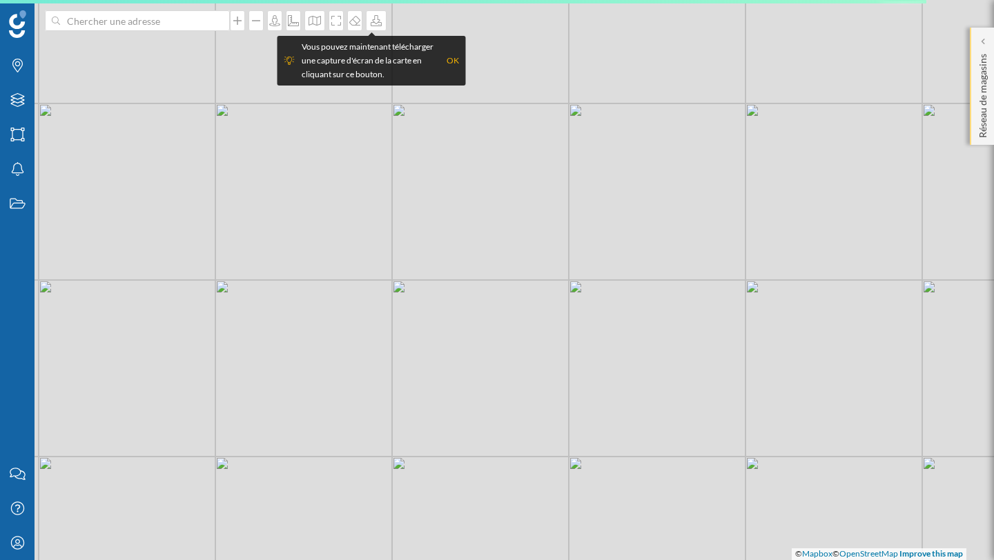
click at [979, 124] on p "Réseau de magasins" at bounding box center [983, 93] width 14 height 90
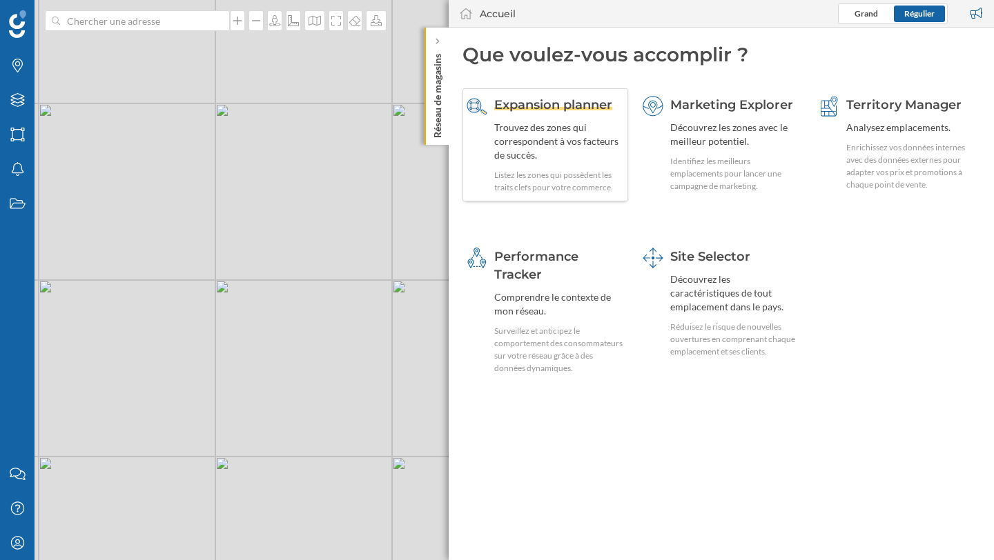
click at [554, 124] on div "Trouvez des zones qui correspondent à vos facteurs de succès." at bounding box center [559, 141] width 130 height 41
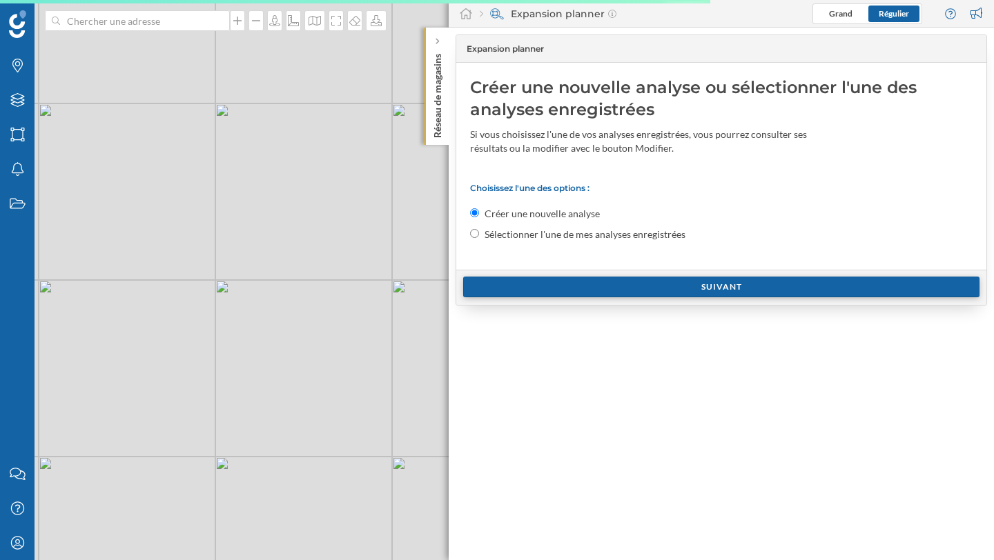
click at [545, 285] on div "Suivant" at bounding box center [721, 287] width 516 height 21
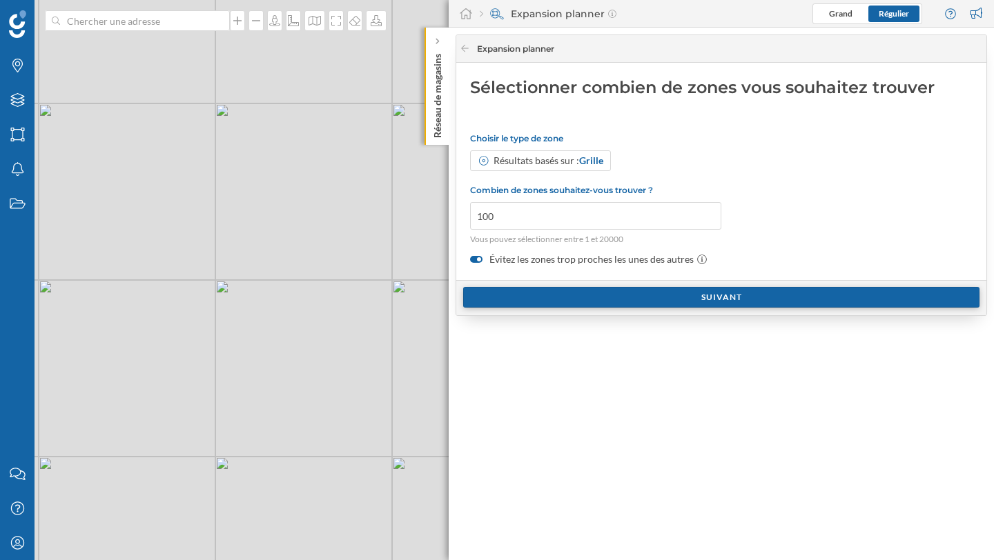
click at [544, 295] on div "Suivant" at bounding box center [721, 297] width 516 height 21
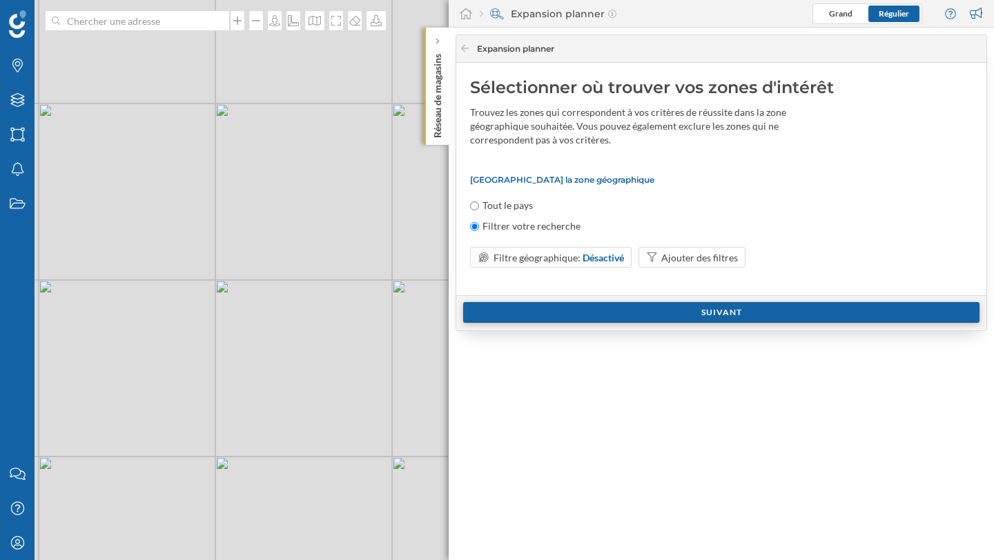
click at [558, 308] on div "Suivant" at bounding box center [721, 312] width 516 height 21
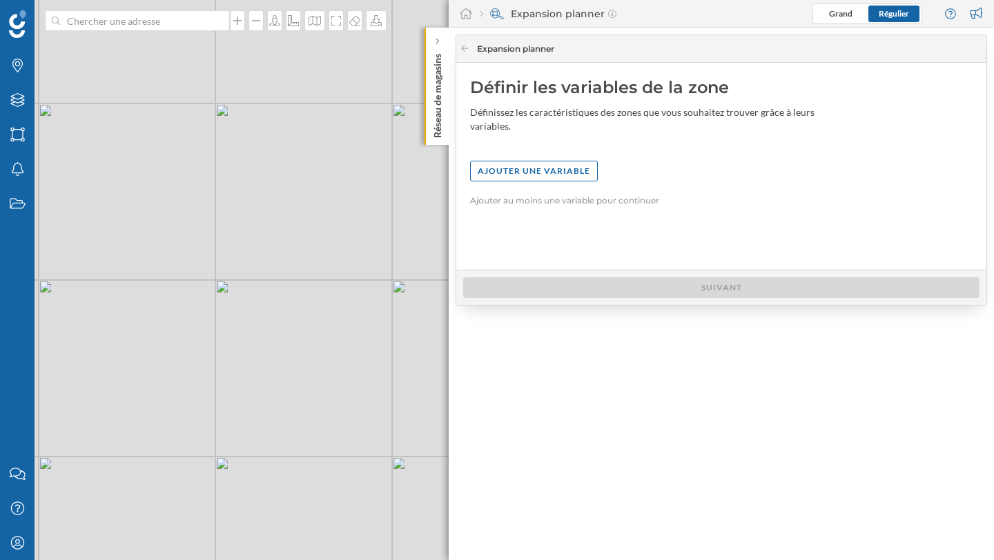
click at [524, 182] on div "Ajouter une variable" at bounding box center [721, 178] width 502 height 35
click at [524, 170] on div "Ajouter une variable" at bounding box center [534, 170] width 128 height 21
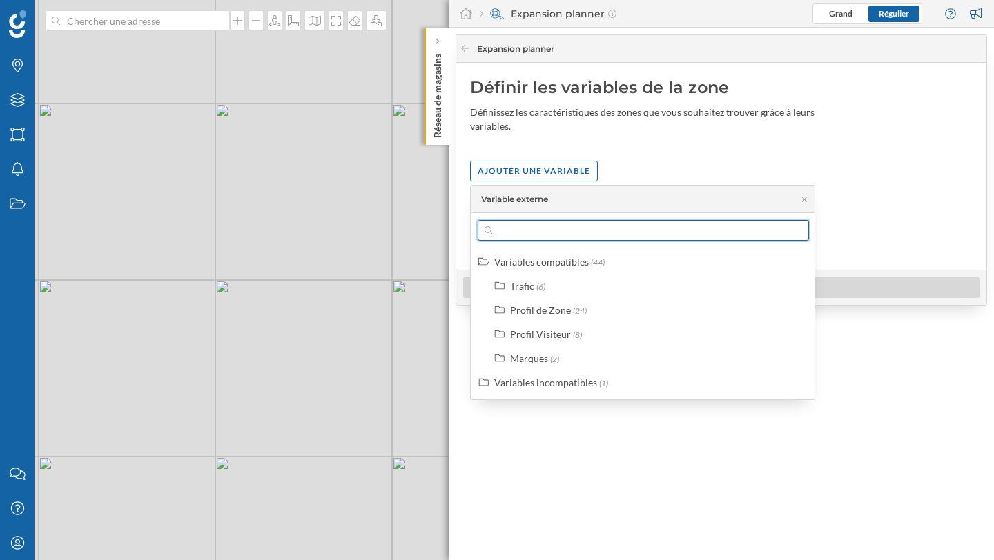
click at [518, 231] on input "text" at bounding box center [643, 230] width 301 height 21
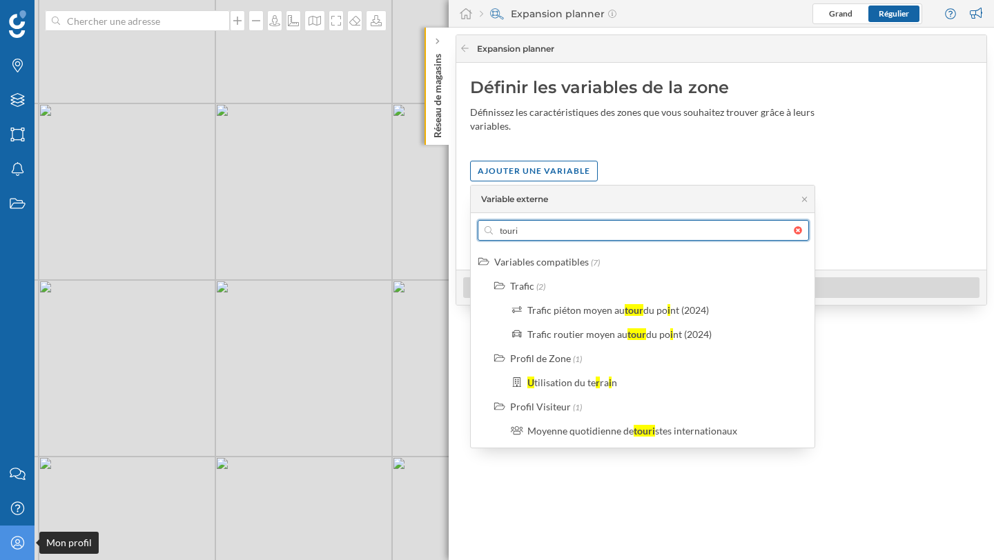
type input "touri"
click at [20, 542] on icon "Mon profil" at bounding box center [17, 543] width 17 height 14
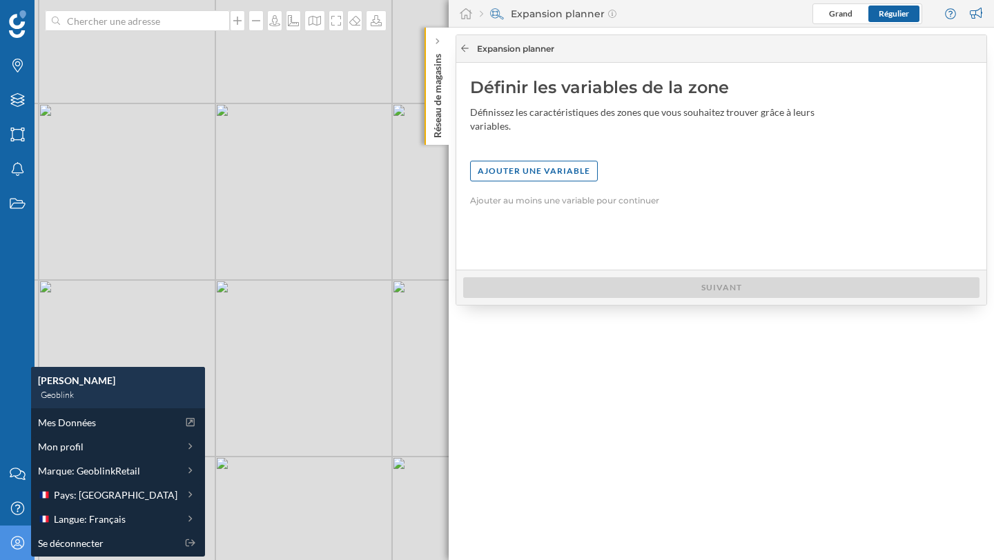
click at [462, 48] on icon at bounding box center [465, 48] width 10 height 8
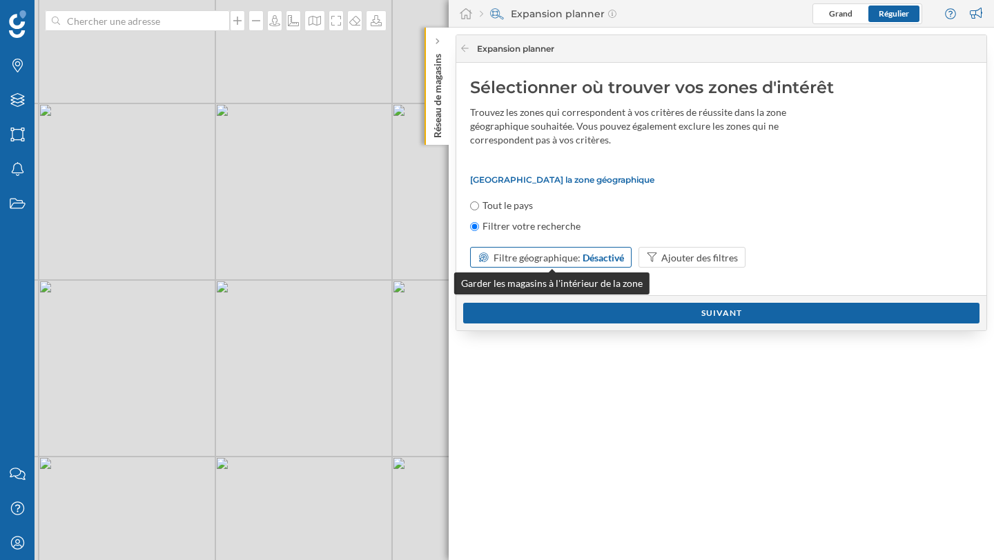
click at [571, 255] on span "Filtre géographique:" at bounding box center [536, 258] width 87 height 12
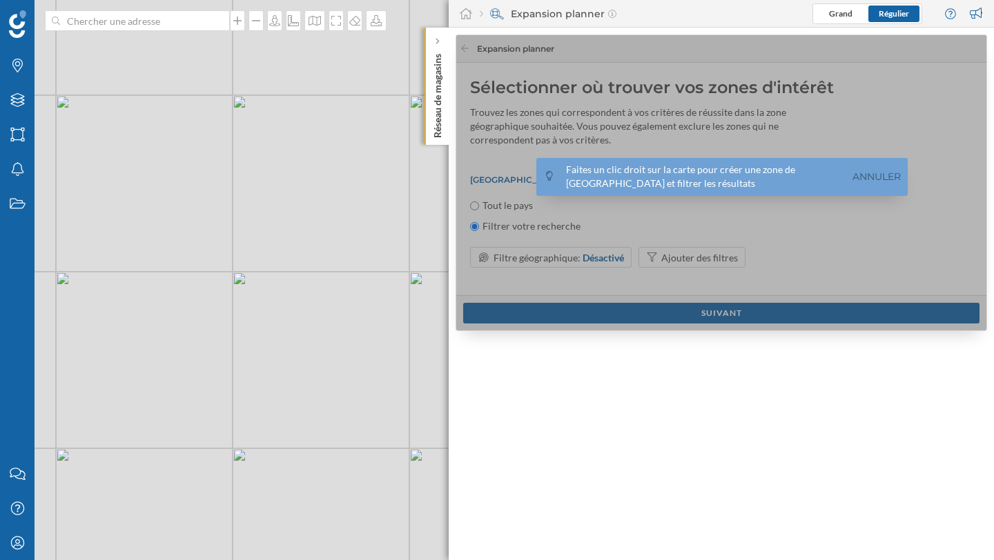
click at [294, 371] on div "© Mapbox © OpenStreetMap Improve this map" at bounding box center [497, 280] width 994 height 560
click at [255, 335] on div "© Mapbox © OpenStreetMap Improve this map" at bounding box center [497, 280] width 994 height 560
drag, startPoint x: 894, startPoint y: 176, endPoint x: 492, endPoint y: 266, distance: 412.4
click at [493, 266] on div "Faites un clic droit sur la carte pour créer une zone de chalandise et filtrer …" at bounding box center [721, 183] width 531 height 297
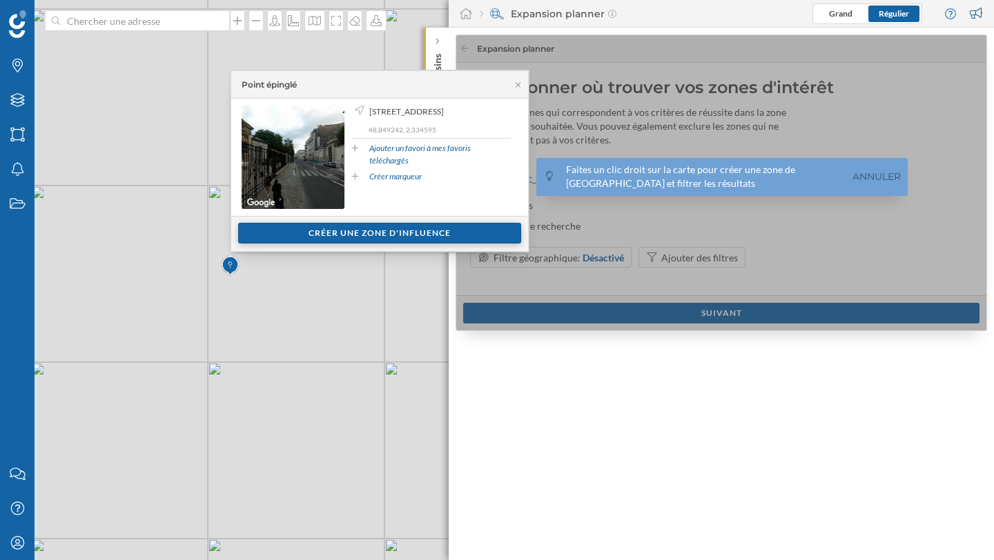
click at [333, 232] on div "Créer une zone d'influence" at bounding box center [379, 233] width 283 height 21
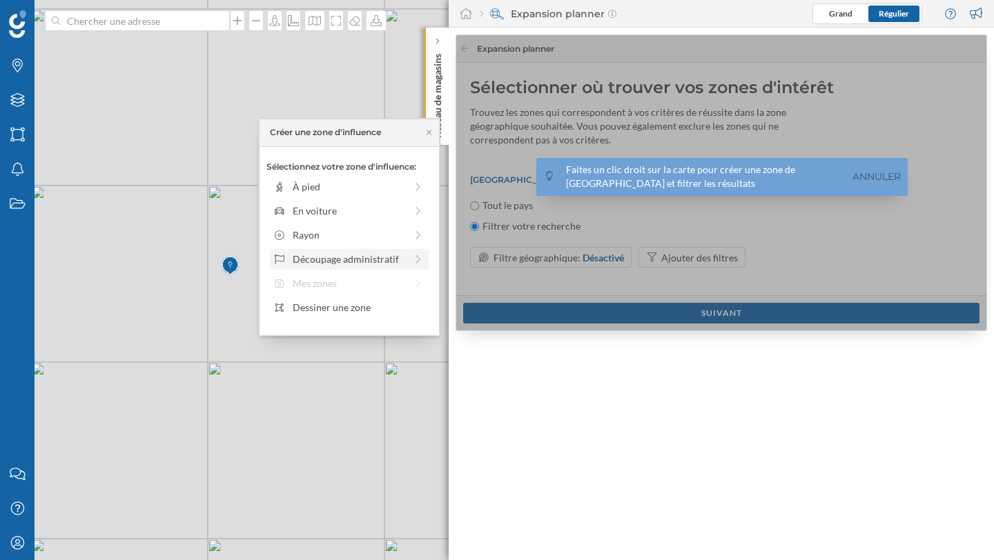
click at [342, 260] on div "Découpage administratif" at bounding box center [349, 259] width 112 height 14
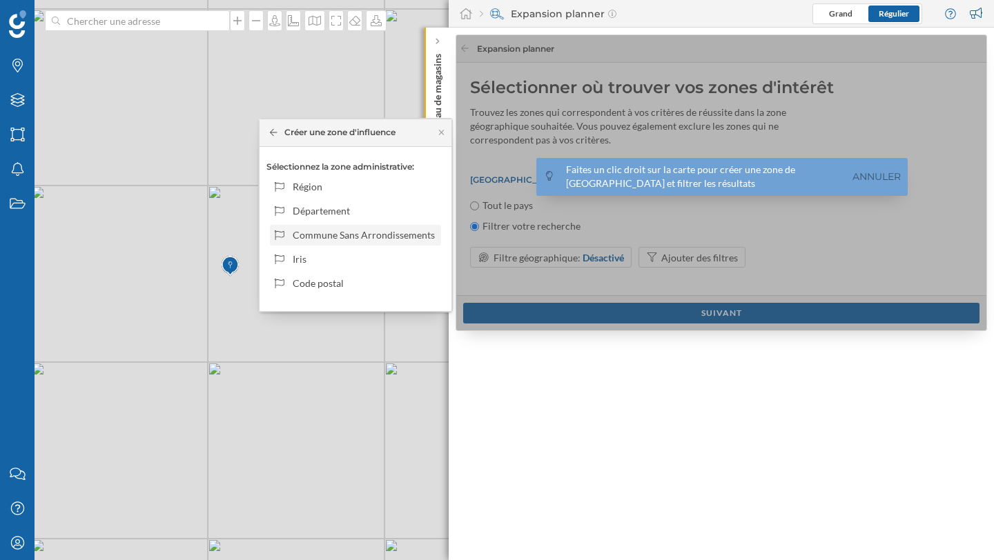
click at [362, 237] on div "Commune Sans Arrondissements" at bounding box center [365, 235] width 144 height 14
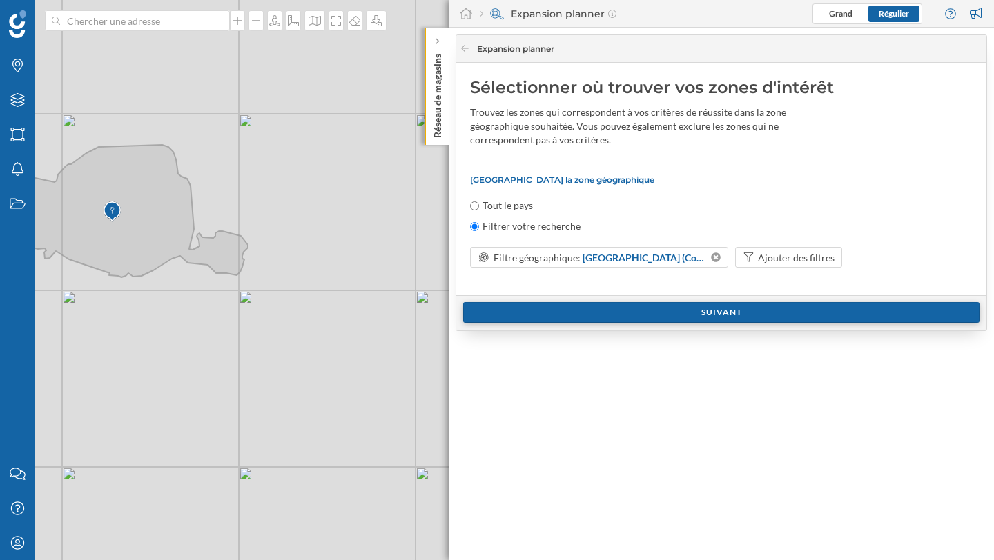
click at [640, 314] on div "Suivant" at bounding box center [721, 312] width 516 height 21
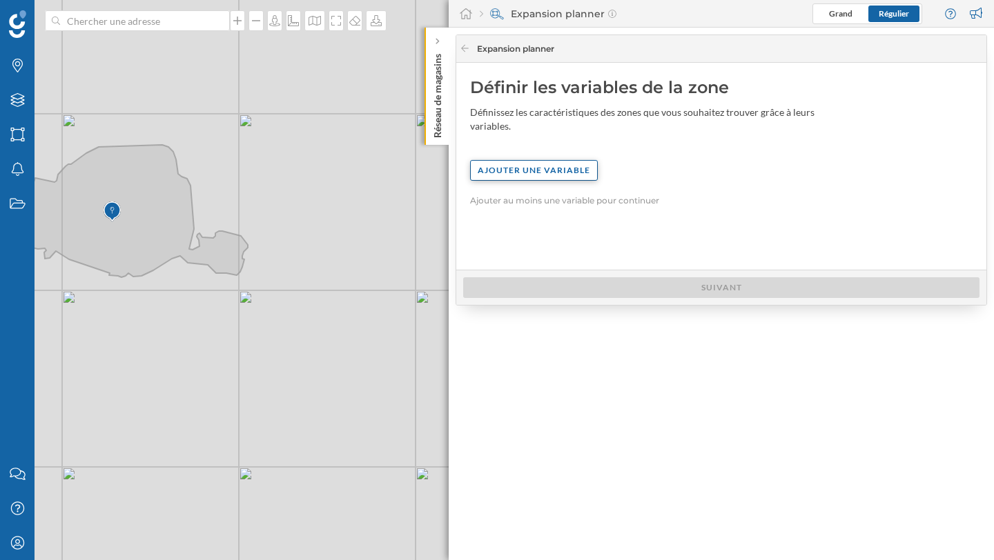
click at [494, 170] on div "Ajouter une variable" at bounding box center [534, 170] width 128 height 21
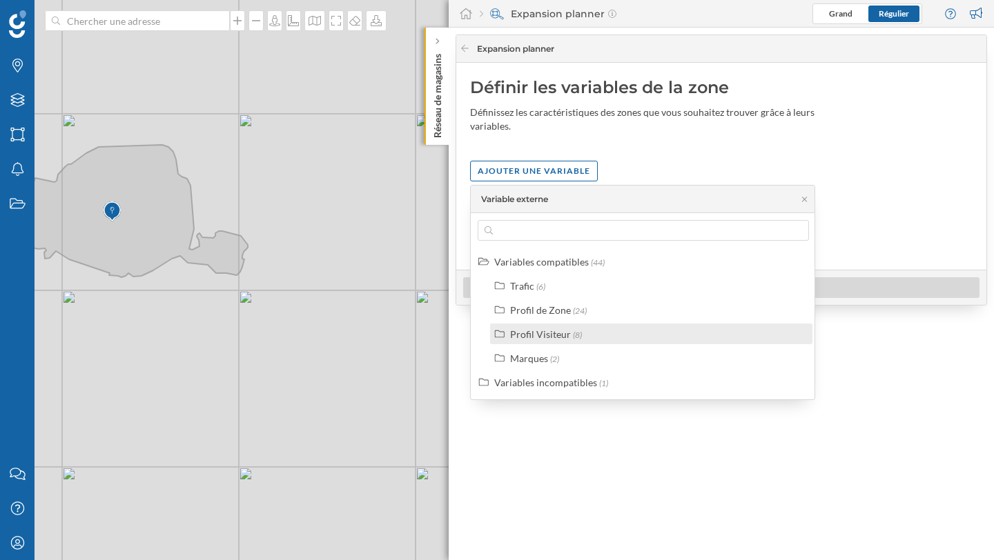
click at [538, 339] on div "Profil Visiteur" at bounding box center [540, 335] width 61 height 12
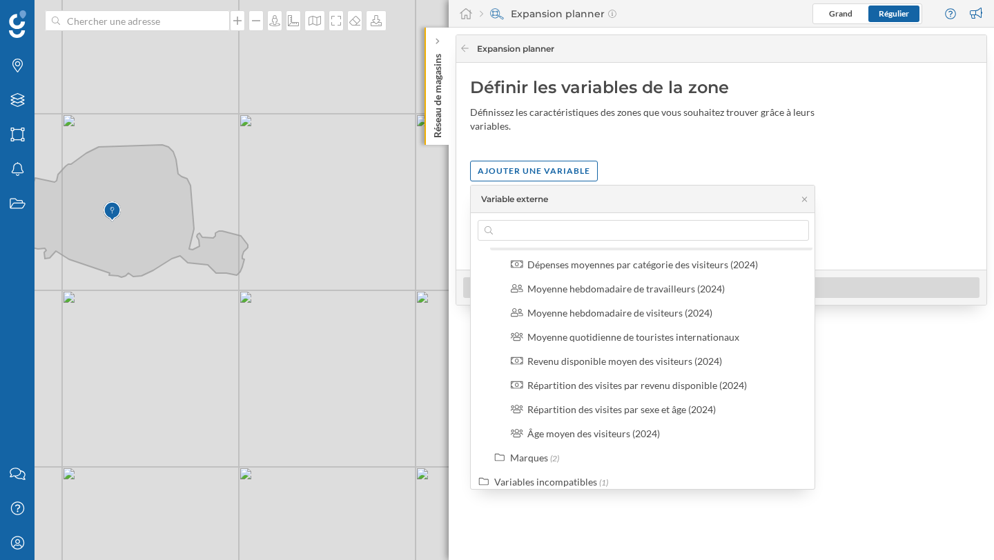
scroll to position [104, 0]
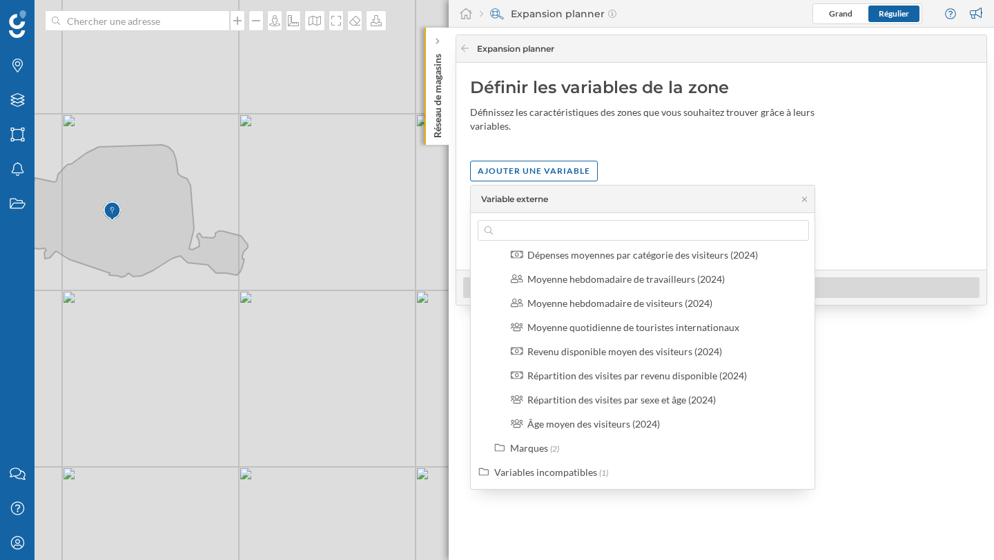
click at [592, 241] on div "Variables compatibles (44) Trafic (6) Profil de Zone (24) Profil Visiteur (8) D…" at bounding box center [643, 351] width 345 height 276
click at [589, 230] on input "text" at bounding box center [643, 230] width 301 height 21
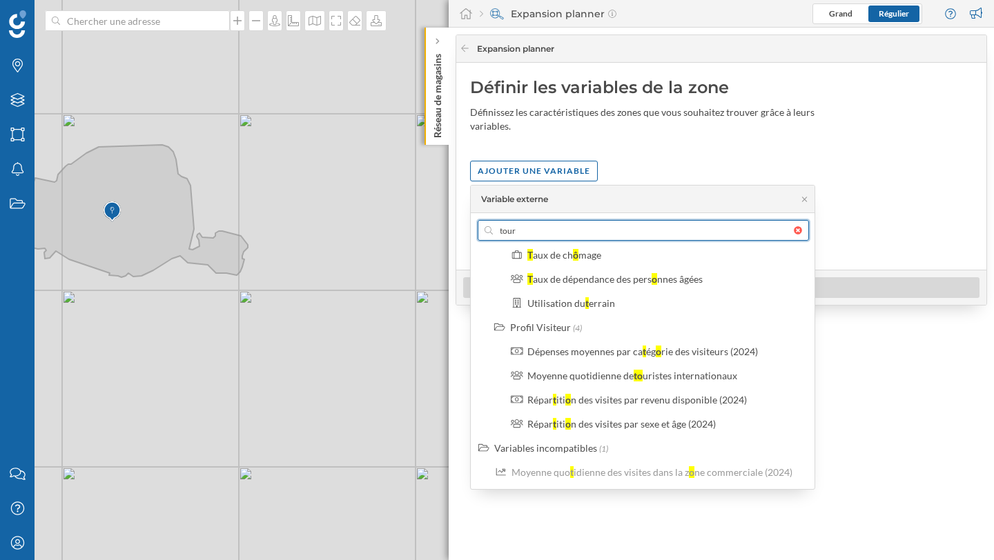
scroll to position [31, 0]
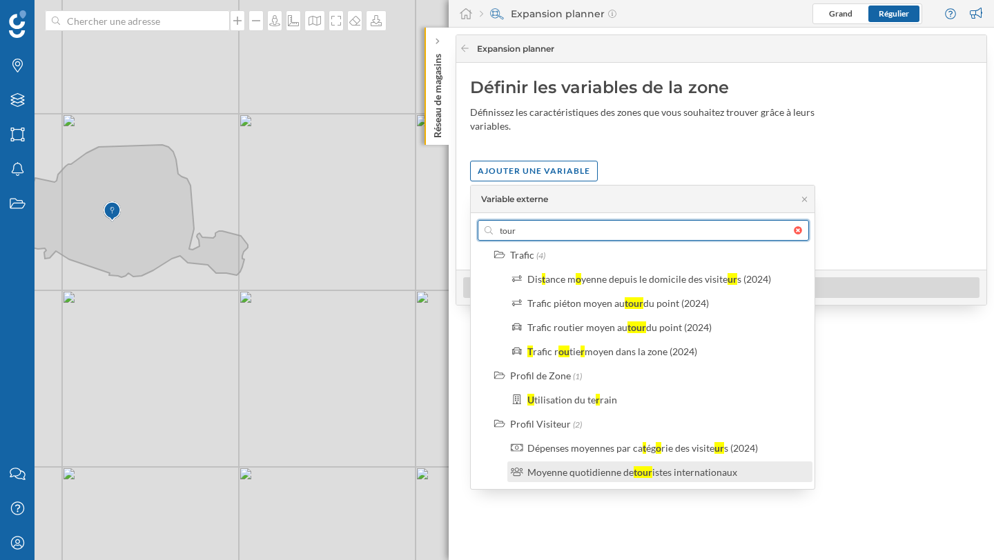
type input "tour"
click at [593, 465] on label "Moyenne quotidienne de tour istes internationaux" at bounding box center [632, 472] width 210 height 14
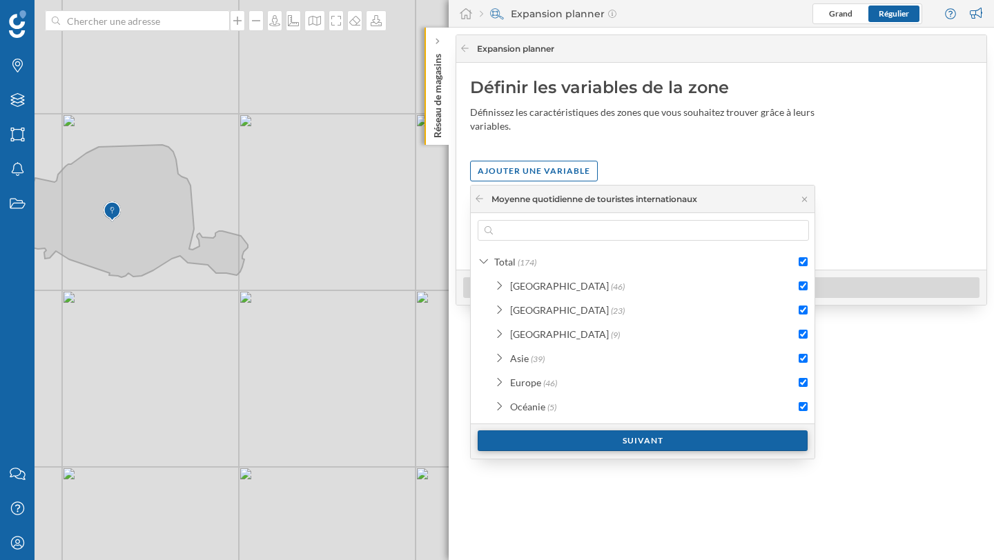
click at [623, 434] on div "Suivant" at bounding box center [643, 441] width 330 height 21
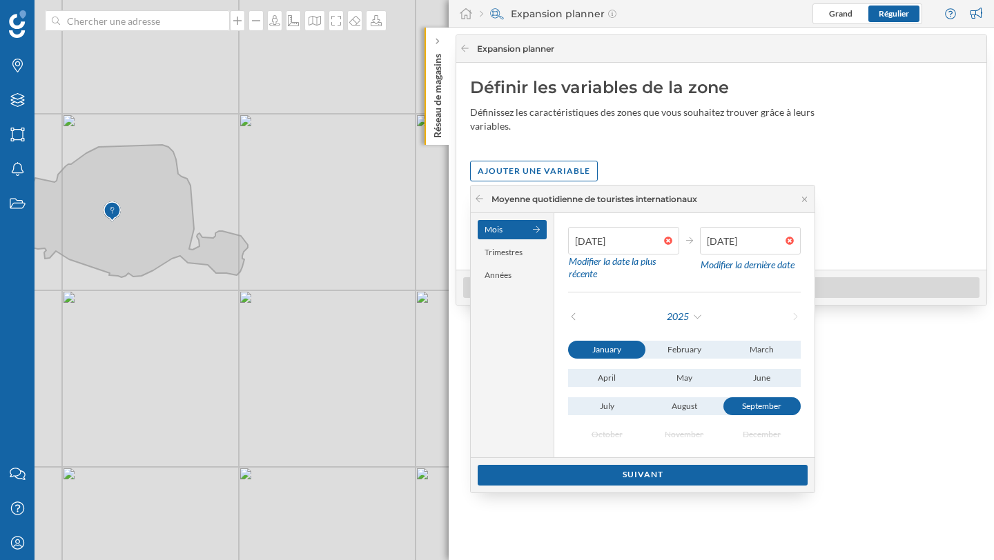
click at [571, 318] on icon at bounding box center [573, 317] width 10 height 8
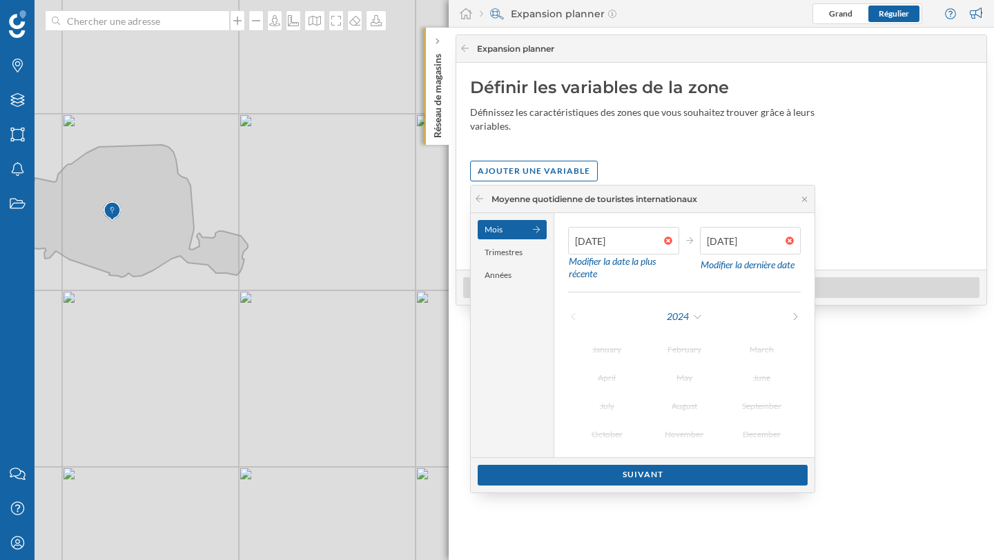
click at [796, 319] on icon at bounding box center [795, 317] width 10 height 8
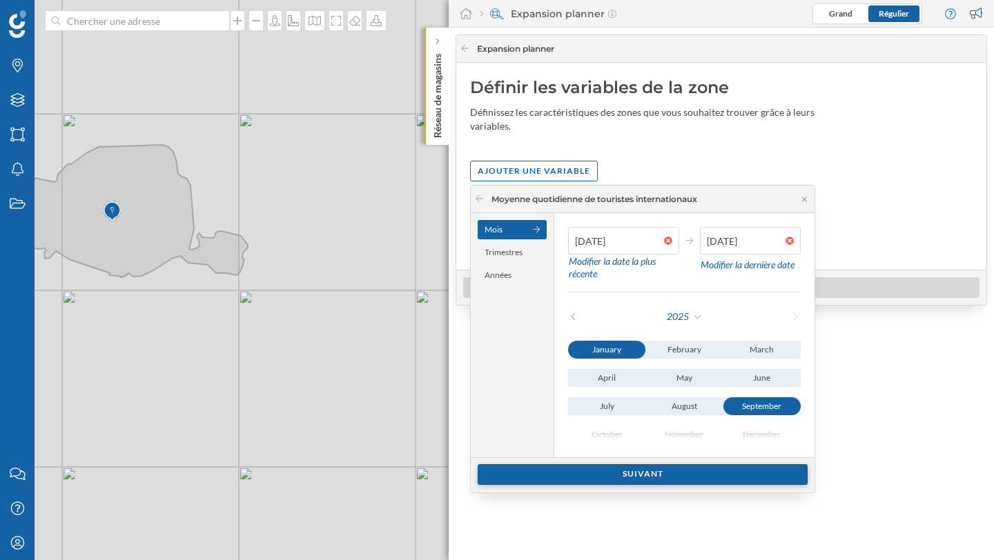
click at [651, 471] on div "Suivant" at bounding box center [643, 474] width 330 height 21
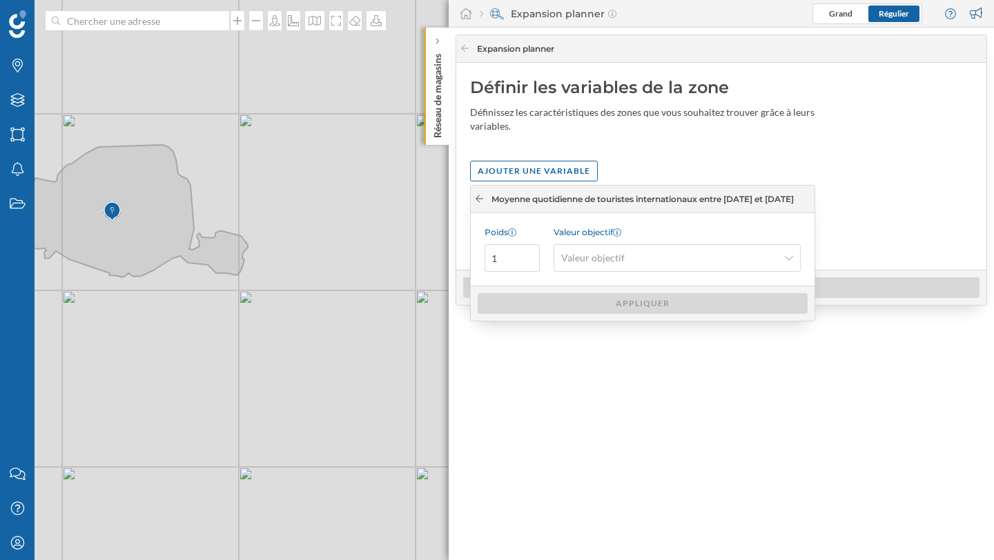
click at [478, 195] on icon at bounding box center [480, 198] width 8 height 7
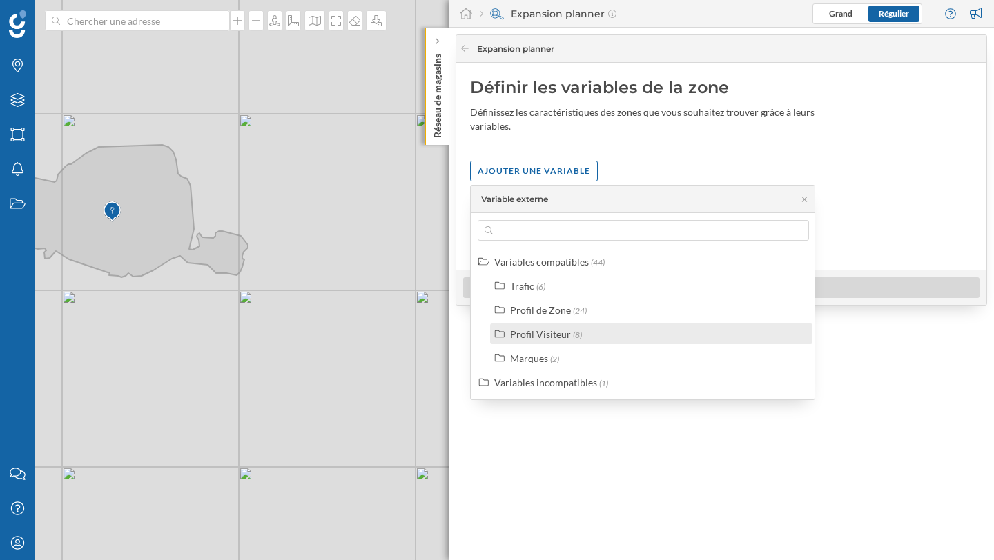
click at [560, 333] on div "Profil Visiteur" at bounding box center [540, 335] width 61 height 12
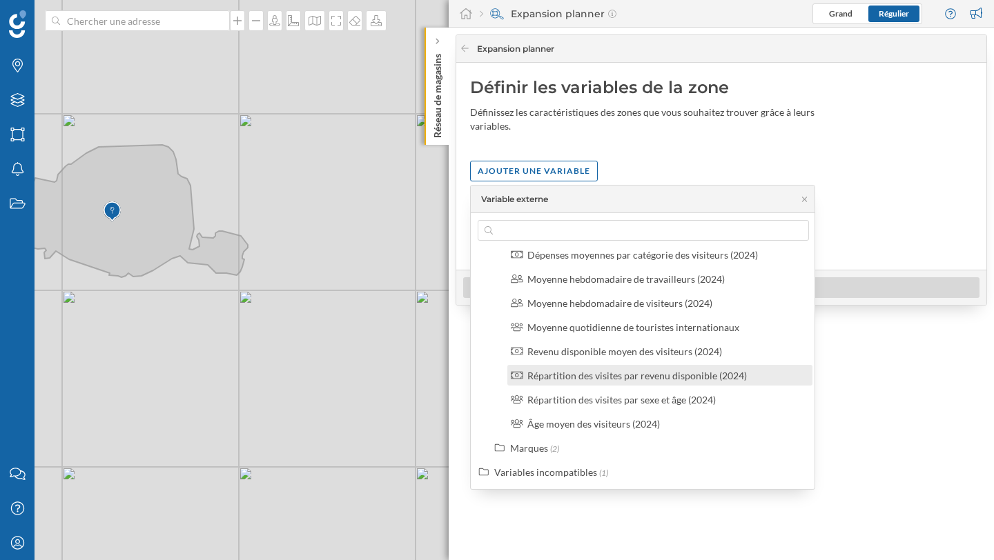
scroll to position [97, 0]
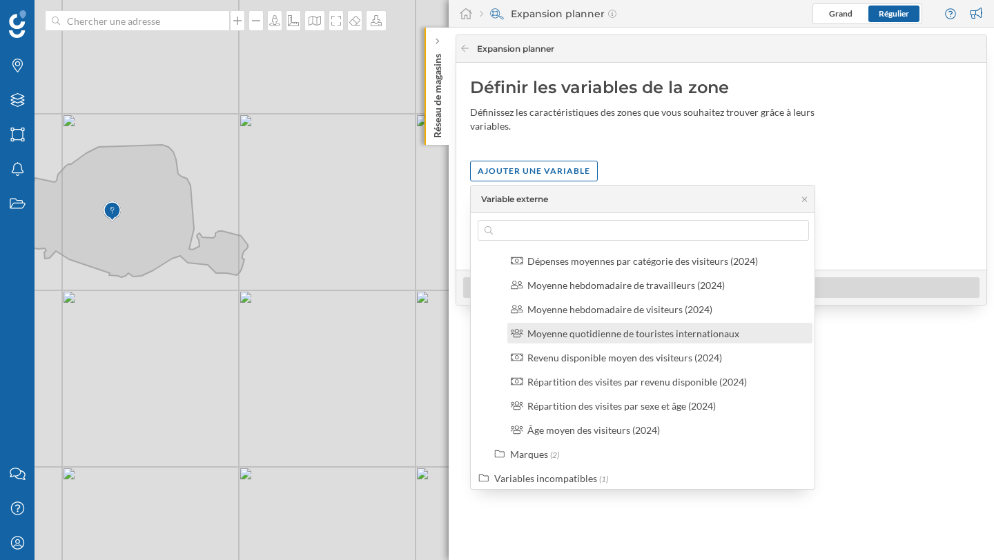
click at [602, 337] on div "Moyenne quotidienne de touristes internationaux" at bounding box center [633, 334] width 212 height 12
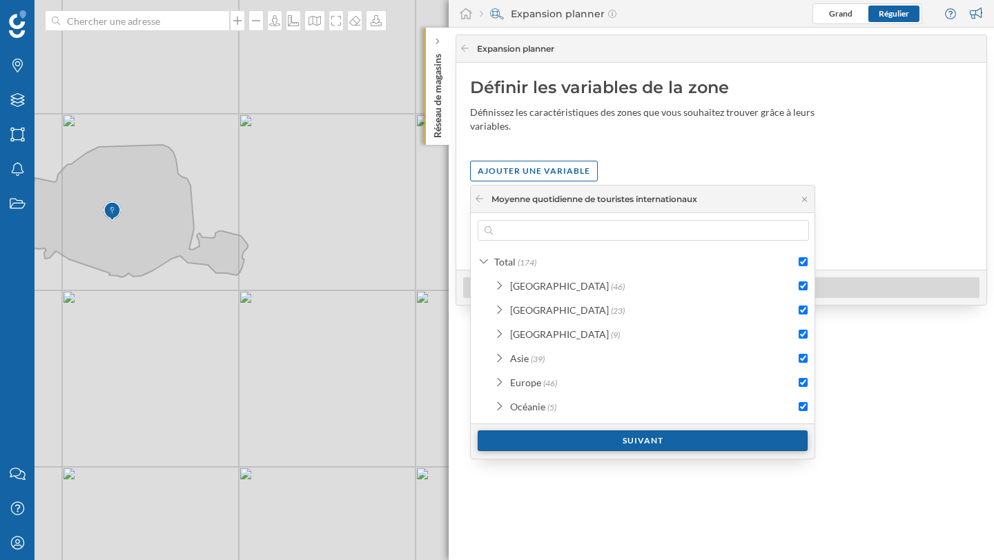
click at [564, 445] on div "Suivant" at bounding box center [643, 441] width 330 height 21
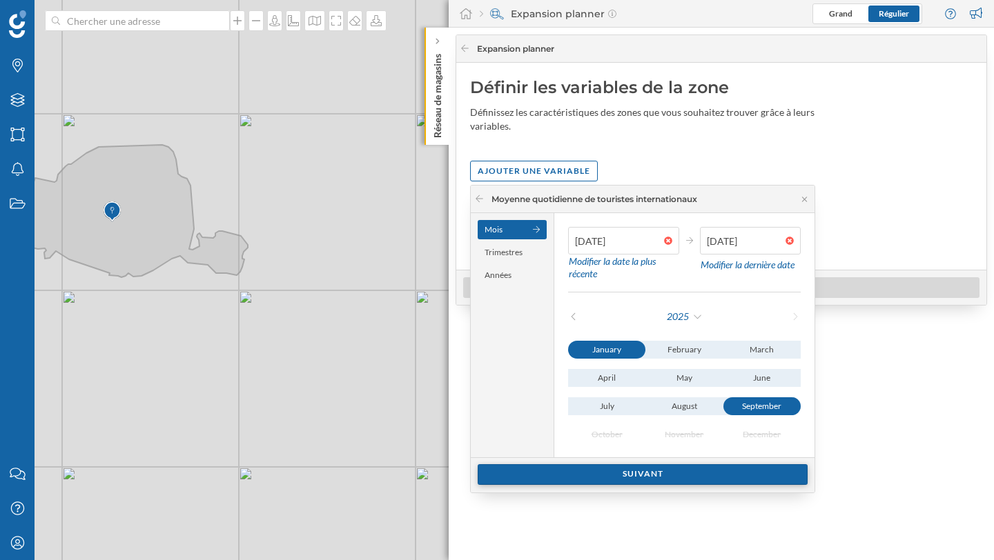
click at [638, 478] on div "Suivant" at bounding box center [643, 474] width 330 height 21
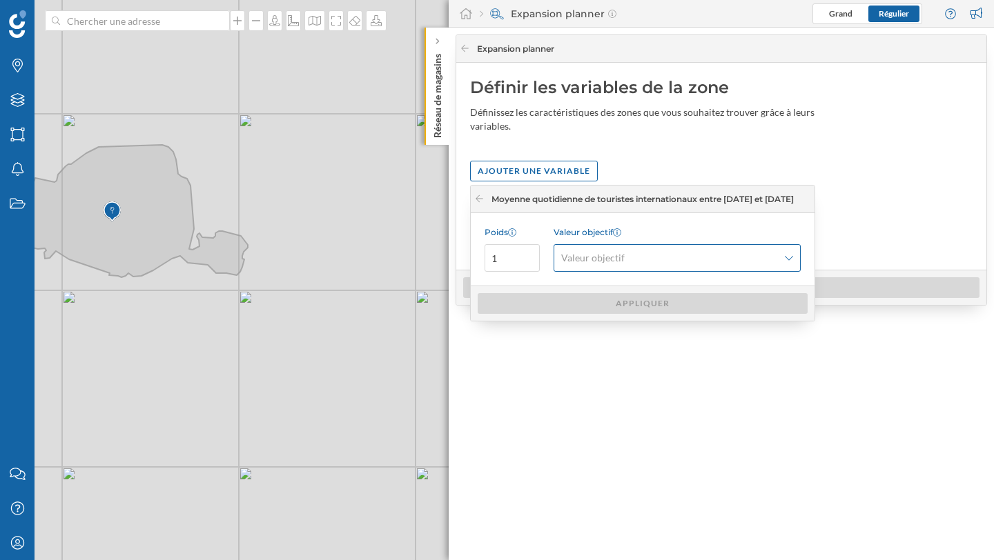
click at [658, 263] on span "Valeur objectif" at bounding box center [669, 258] width 217 height 14
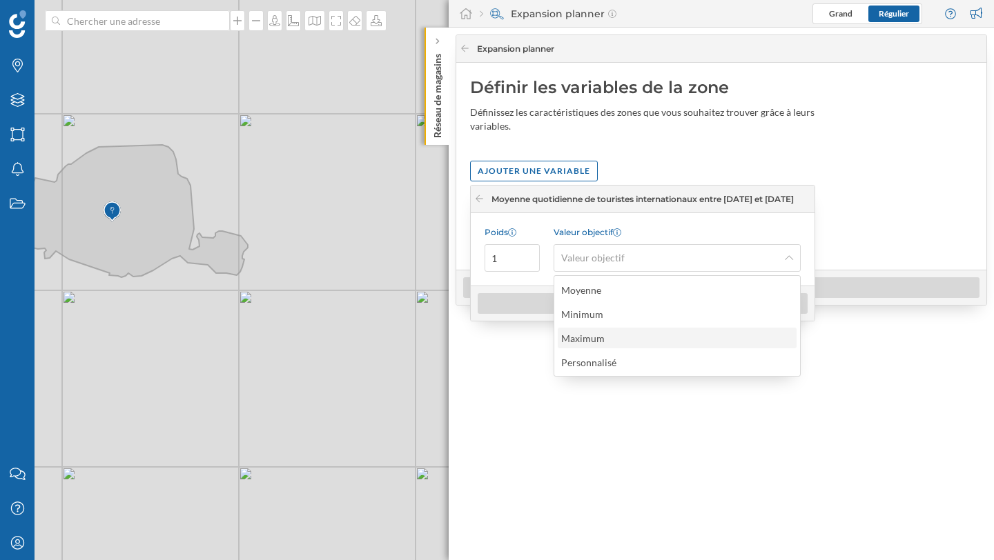
click at [592, 334] on div "Maximum" at bounding box center [582, 339] width 43 height 12
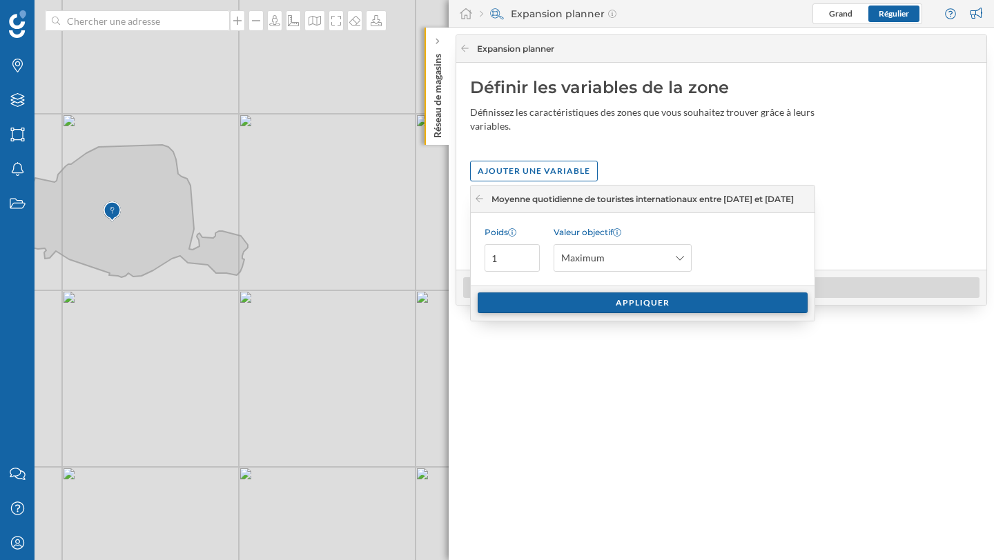
click at [590, 305] on div "Appliquer" at bounding box center [643, 303] width 330 height 21
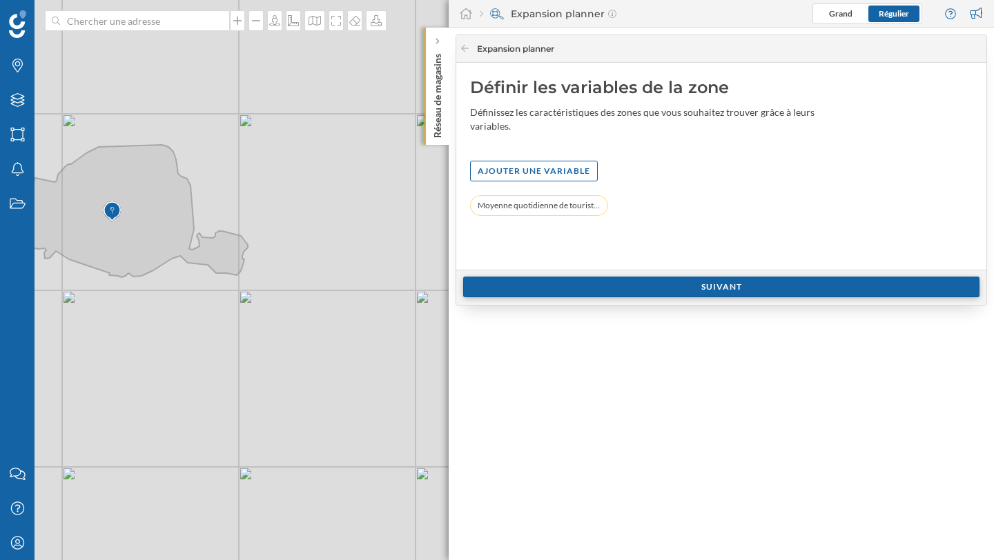
click at [661, 291] on div "Suivant" at bounding box center [721, 287] width 516 height 21
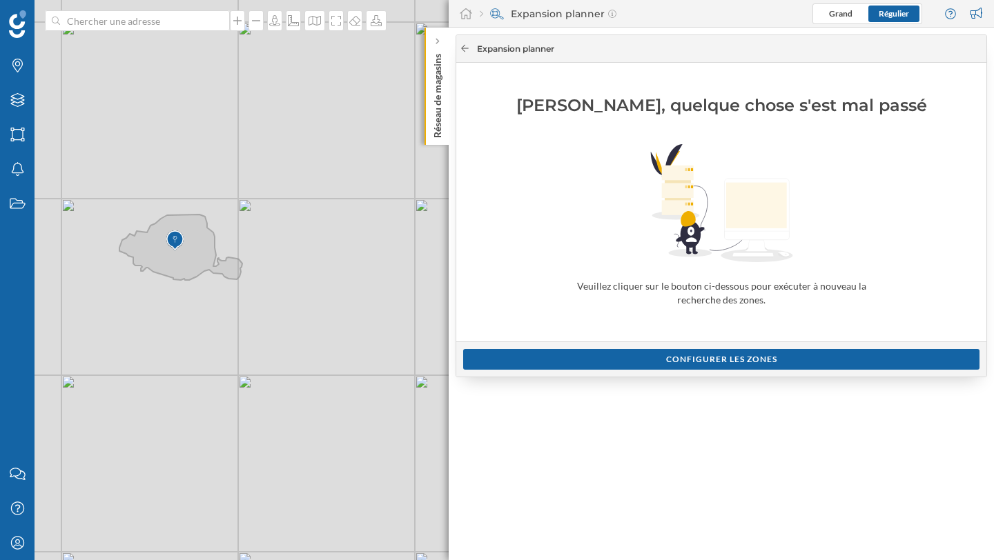
click at [466, 44] on icon at bounding box center [465, 48] width 10 height 8
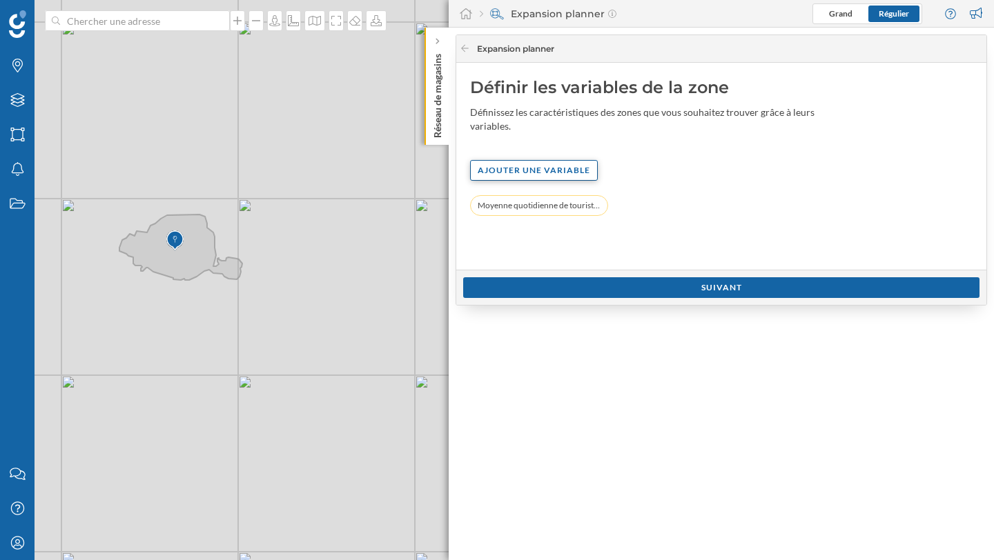
click at [517, 165] on div "Ajouter une variable" at bounding box center [534, 170] width 128 height 21
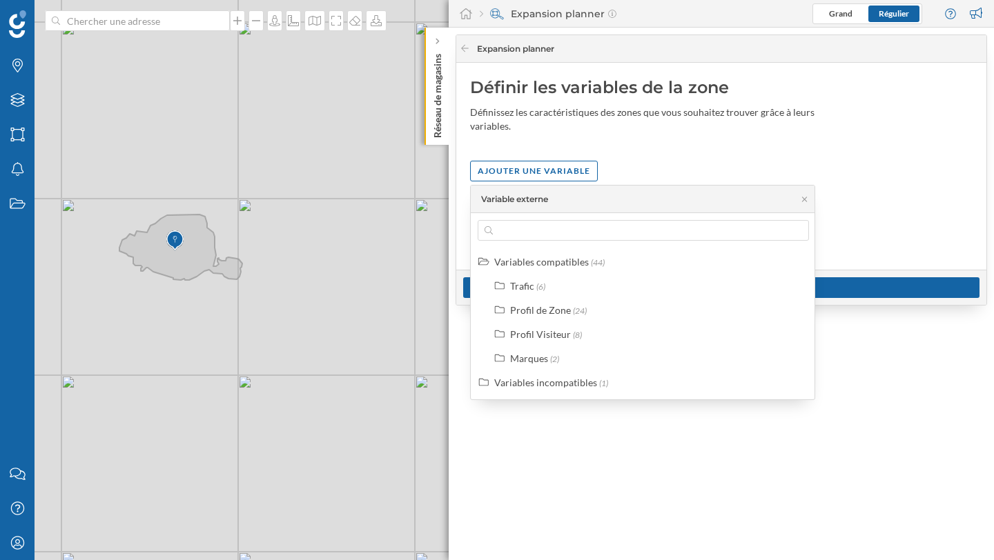
click at [549, 217] on div "Variables compatibles (44) Trafic (6) Profil de Zone (24) Profil Visiteur (8) M…" at bounding box center [643, 306] width 345 height 186
click at [549, 231] on input "text" at bounding box center [643, 230] width 301 height 21
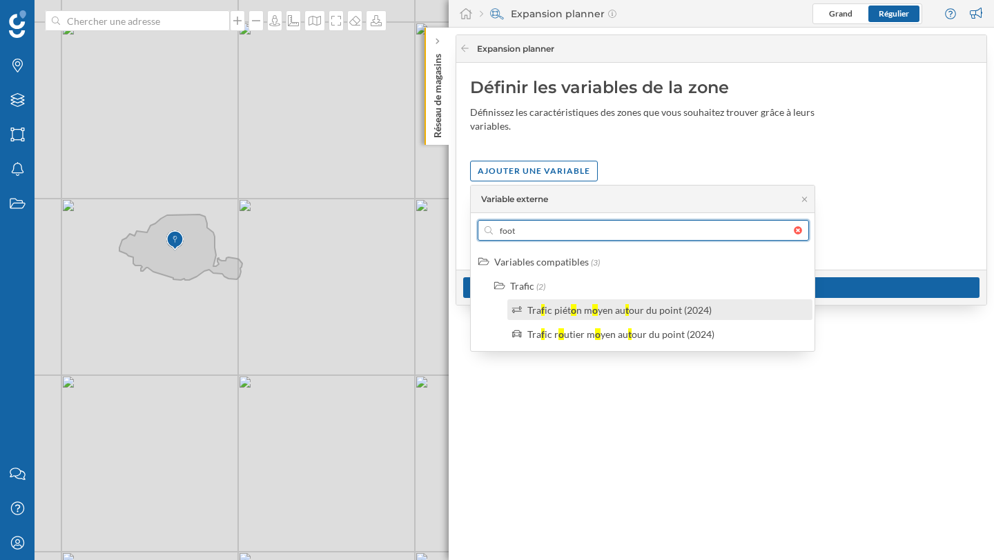
type input "foot"
click at [573, 312] on div "o" at bounding box center [574, 310] width 6 height 12
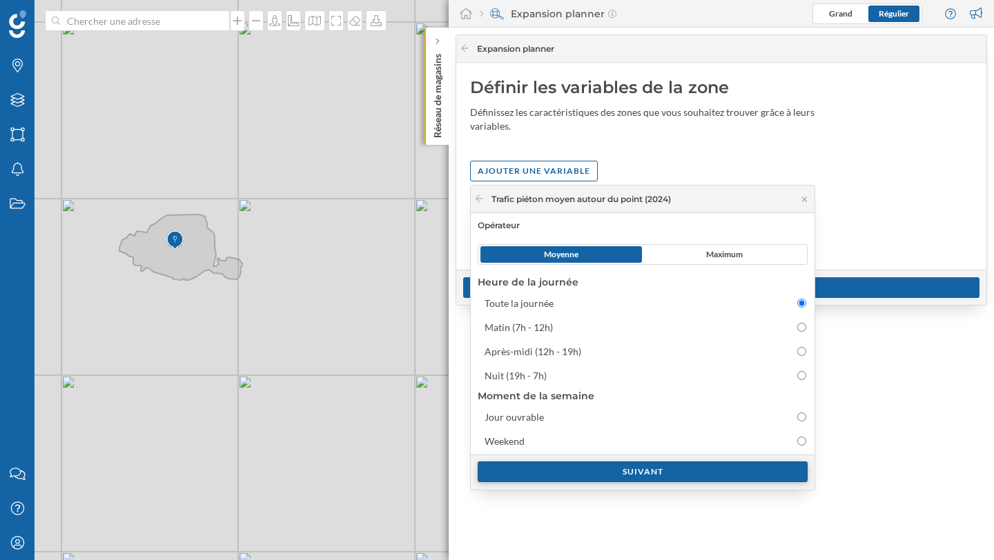
click at [618, 467] on div "Suivant" at bounding box center [643, 472] width 330 height 21
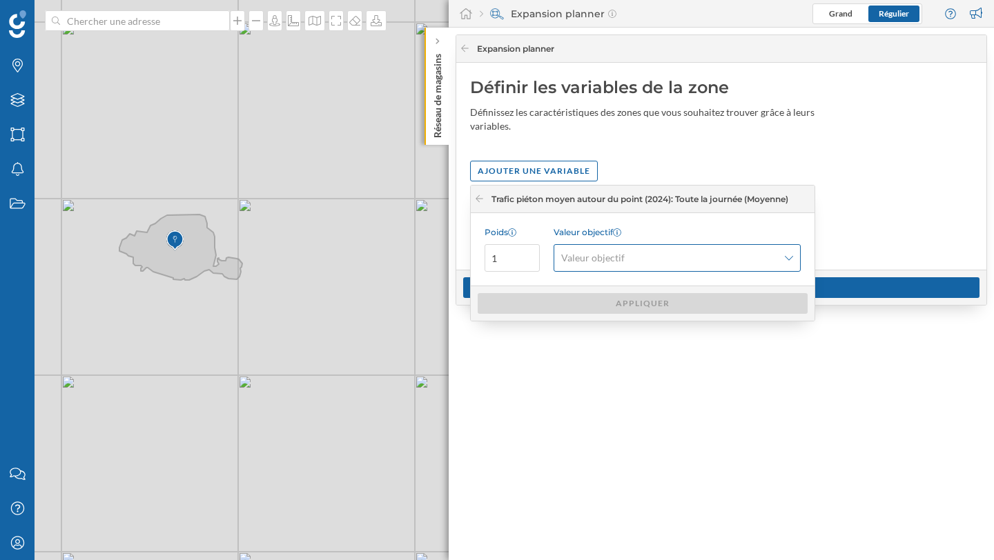
click at [634, 258] on span "Valeur objectif" at bounding box center [669, 258] width 217 height 14
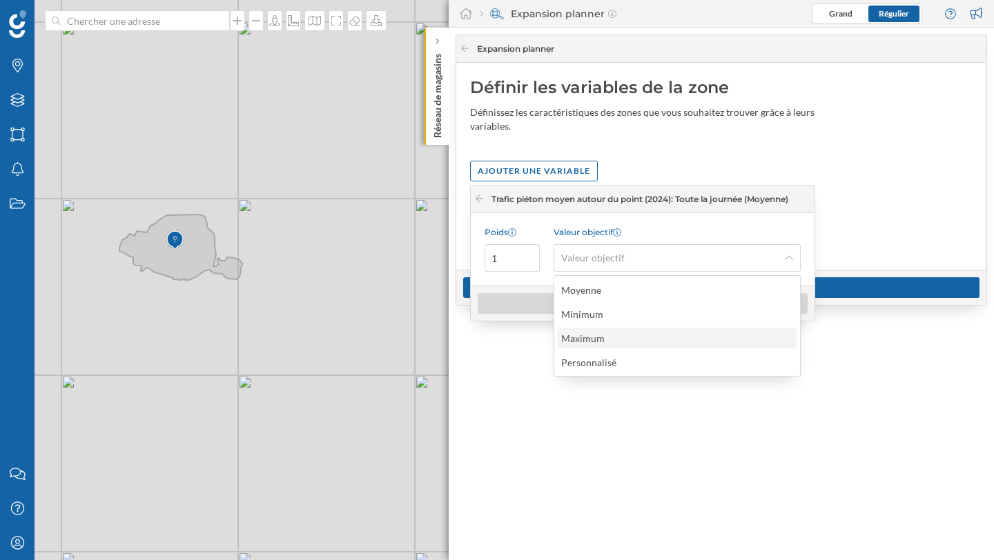
click at [614, 335] on div "Maximum" at bounding box center [676, 338] width 231 height 14
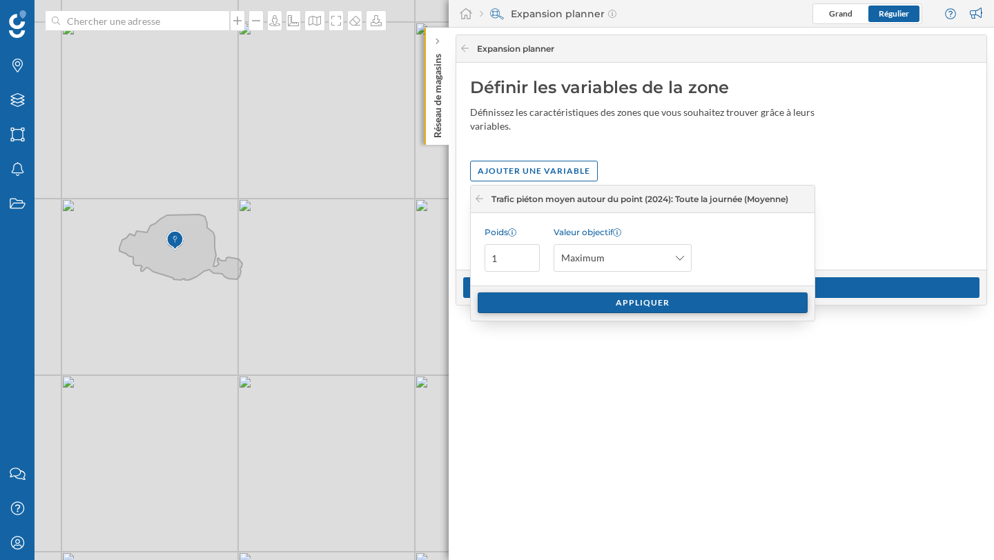
click at [631, 309] on div "Appliquer" at bounding box center [643, 303] width 330 height 21
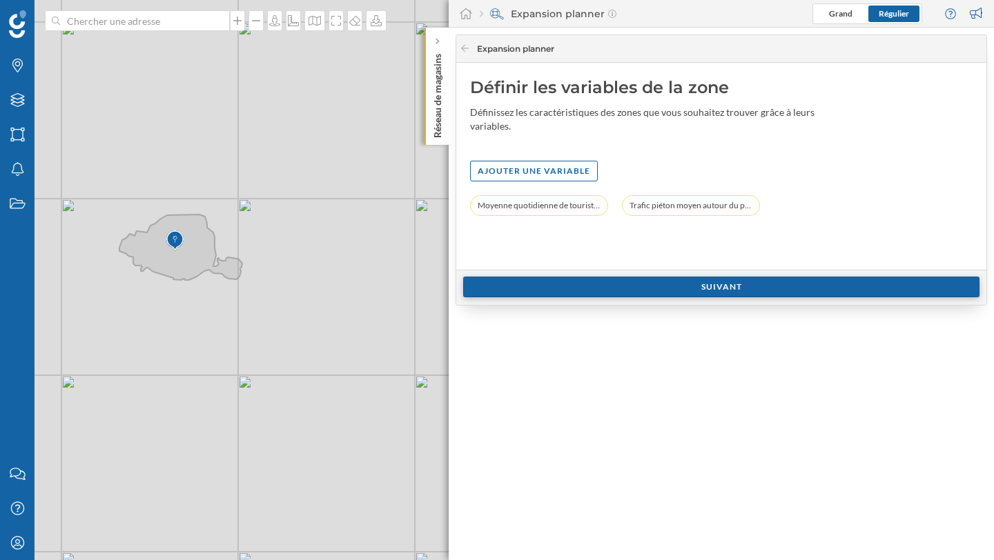
click at [662, 282] on div "Suivant" at bounding box center [721, 287] width 516 height 21
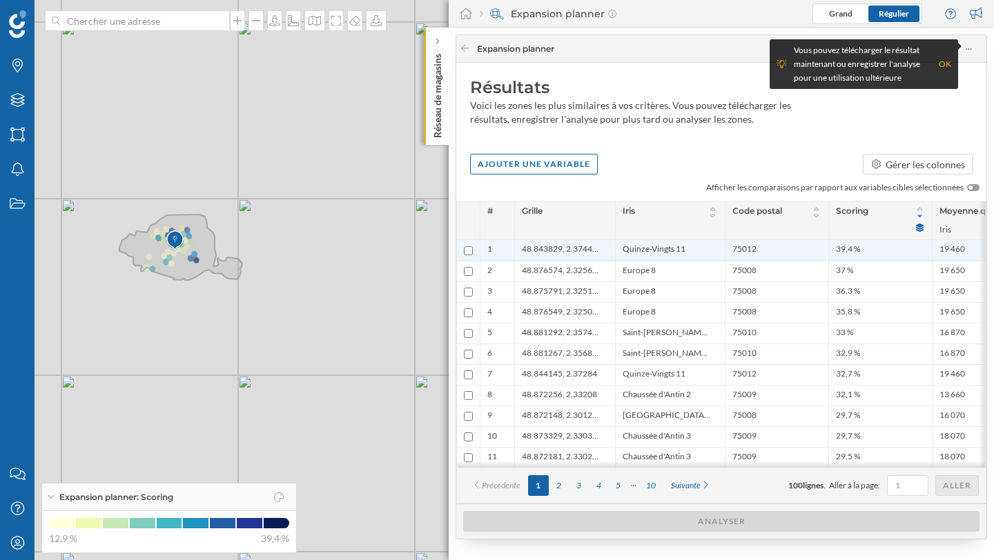
click at [673, 251] on span "Quinze-Vingts 11" at bounding box center [654, 251] width 63 height 14
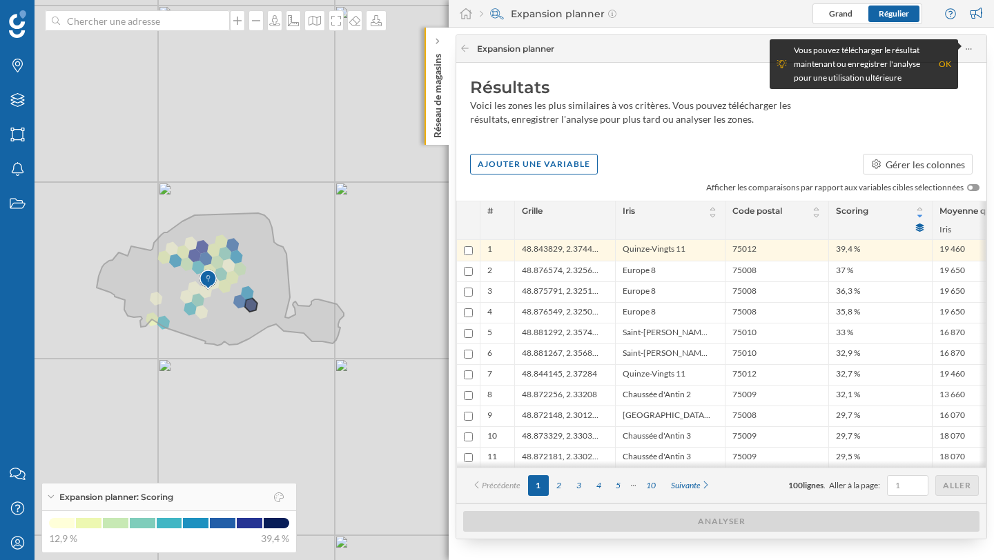
click at [852, 211] on span "Scoring" at bounding box center [852, 212] width 32 height 15
click at [882, 211] on span "Scoring" at bounding box center [871, 212] width 71 height 15
click at [920, 228] on icon at bounding box center [920, 228] width 8 height 8
click at [919, 219] on icon at bounding box center [919, 216] width 10 height 8
click at [818, 210] on icon at bounding box center [817, 209] width 6 height 3
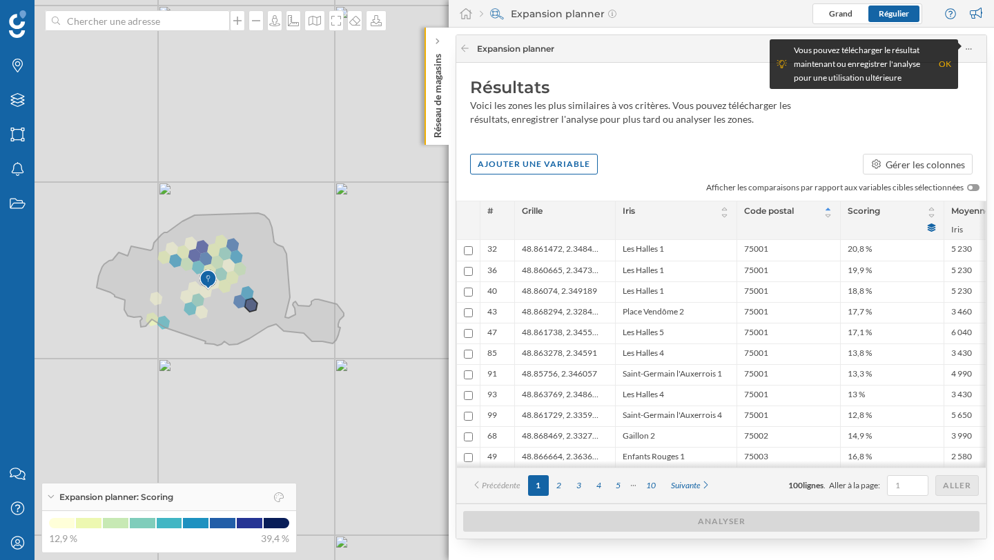
click at [828, 211] on icon at bounding box center [828, 209] width 10 height 8
click at [828, 217] on icon at bounding box center [828, 216] width 10 height 8
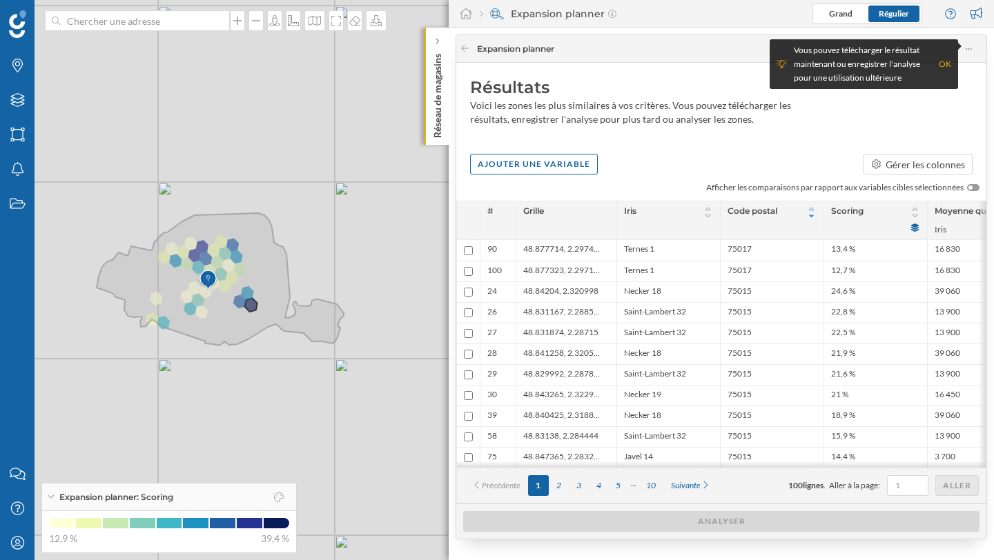
click at [812, 209] on icon at bounding box center [811, 209] width 10 height 8
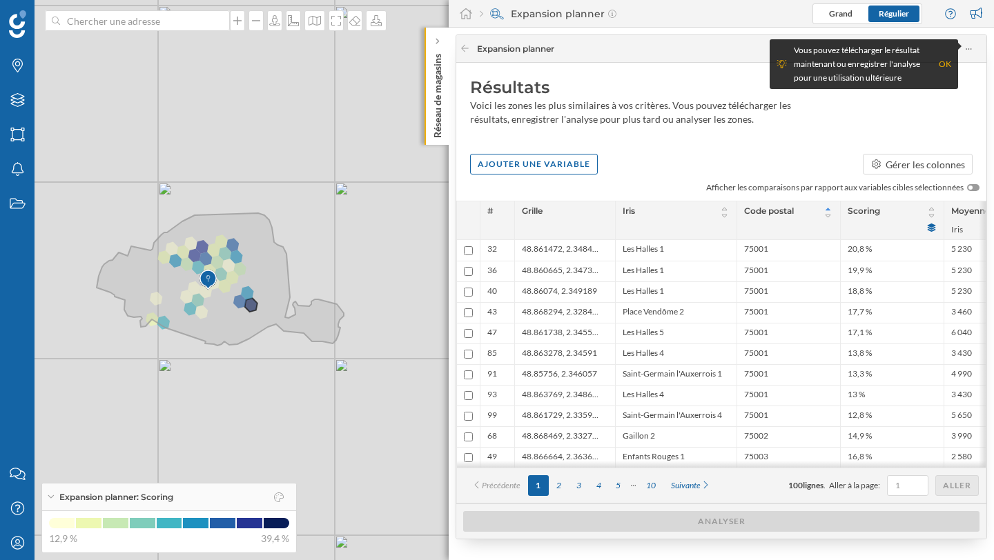
click at [812, 209] on span "Code postal" at bounding box center [779, 212] width 71 height 15
click at [830, 208] on icon at bounding box center [828, 209] width 10 height 8
click at [832, 217] on icon at bounding box center [828, 216] width 10 height 8
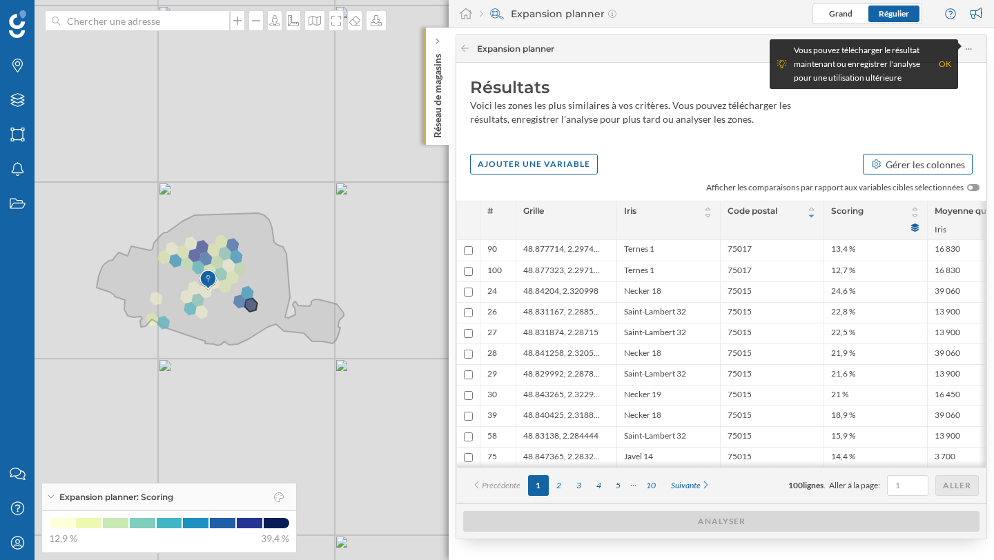
click at [928, 159] on div "Gérer les colonnes" at bounding box center [925, 164] width 79 height 14
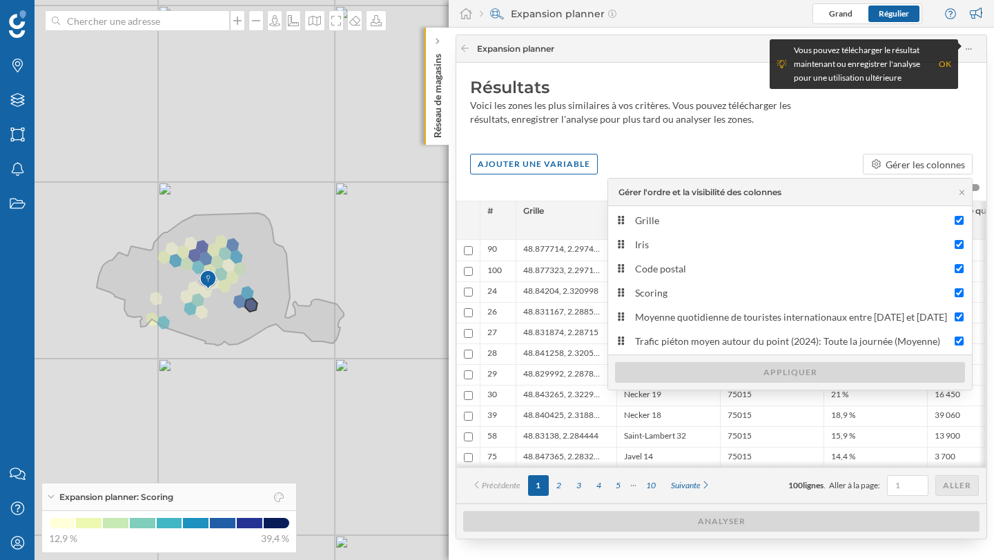
click at [749, 138] on div "Résultats Voici les zones les plus similaires à vos critères. Vous pouvez téléc…" at bounding box center [721, 105] width 530 height 84
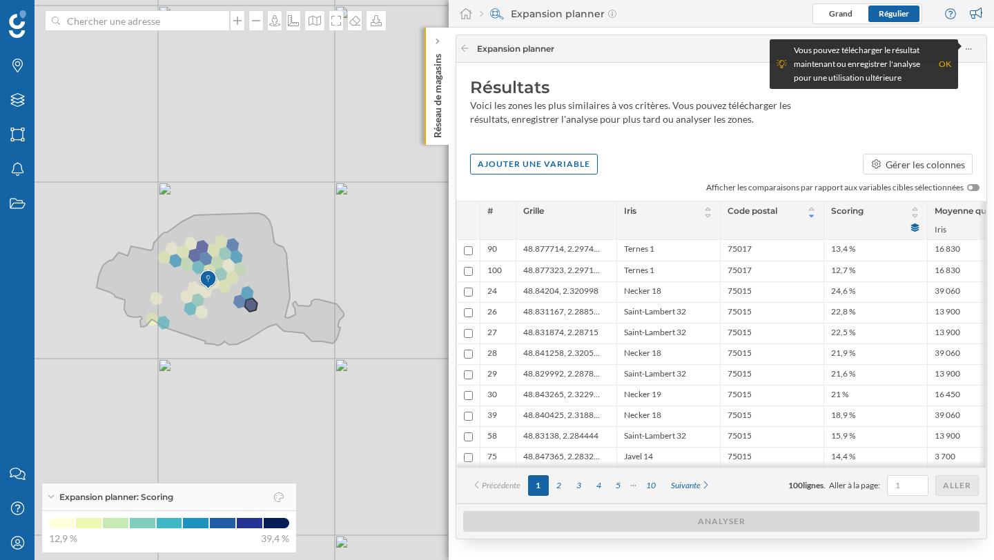
click at [843, 212] on span "Scoring" at bounding box center [847, 212] width 32 height 15
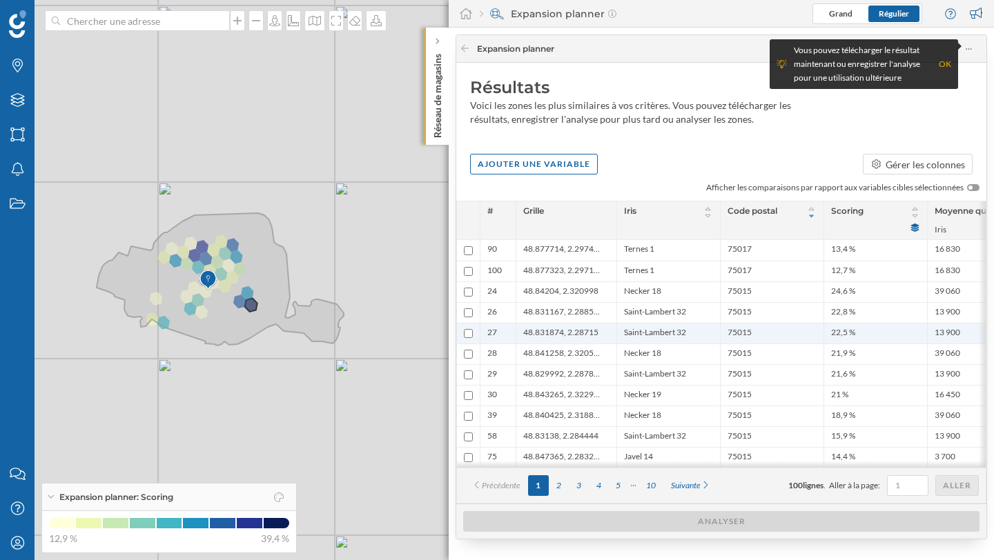
click at [853, 341] on ul "22,5 %" at bounding box center [875, 334] width 89 height 20
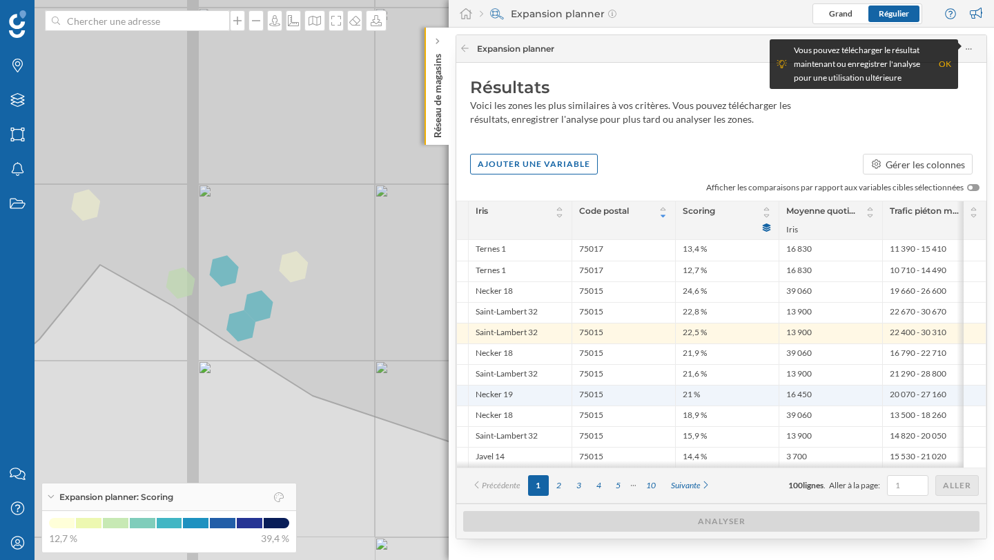
scroll to position [0, 0]
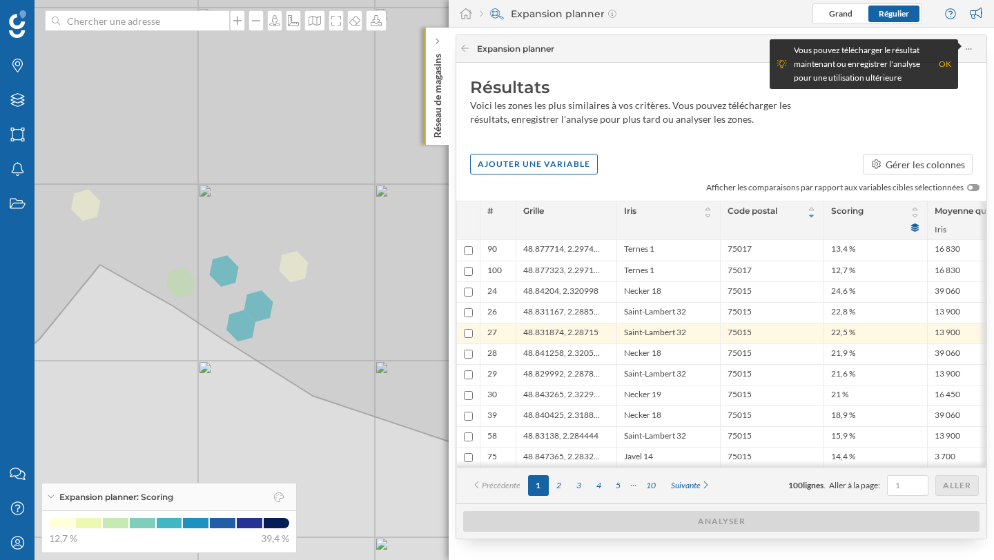
click at [840, 214] on span "Scoring" at bounding box center [847, 212] width 32 height 15
click at [839, 202] on div "Scoring" at bounding box center [875, 221] width 104 height 38
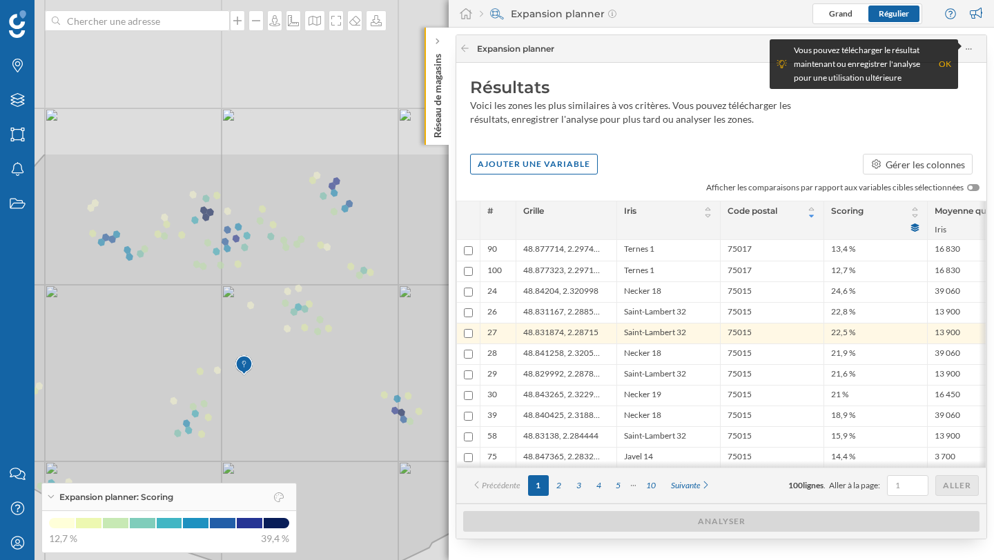
drag, startPoint x: 244, startPoint y: 273, endPoint x: 54, endPoint y: 484, distance: 283.4
click at [54, 485] on div "Marques Filtres Zones Notifications Travail Nous contacter Centre d'aide Mon pr…" at bounding box center [497, 280] width 994 height 560
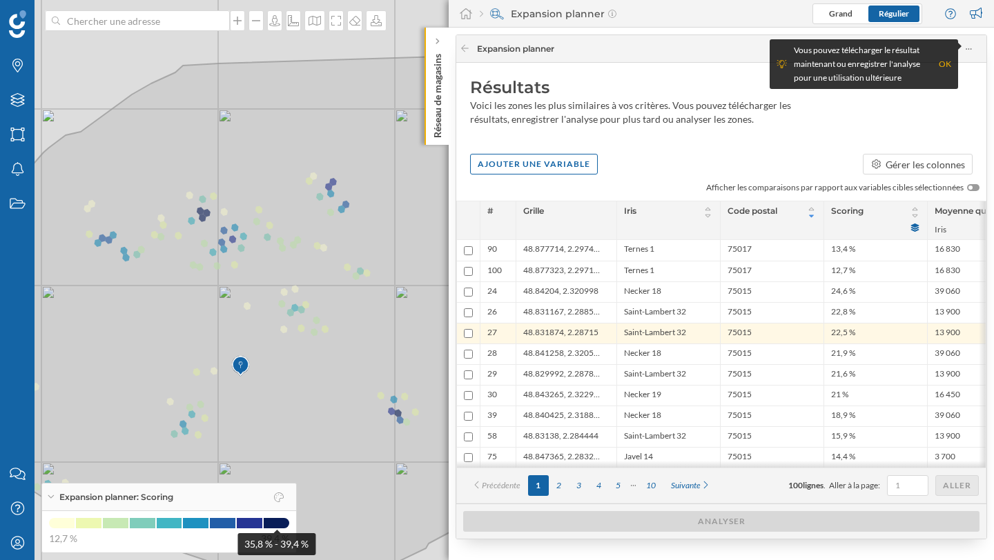
click at [269, 518] on span at bounding box center [277, 523] width 26 height 10
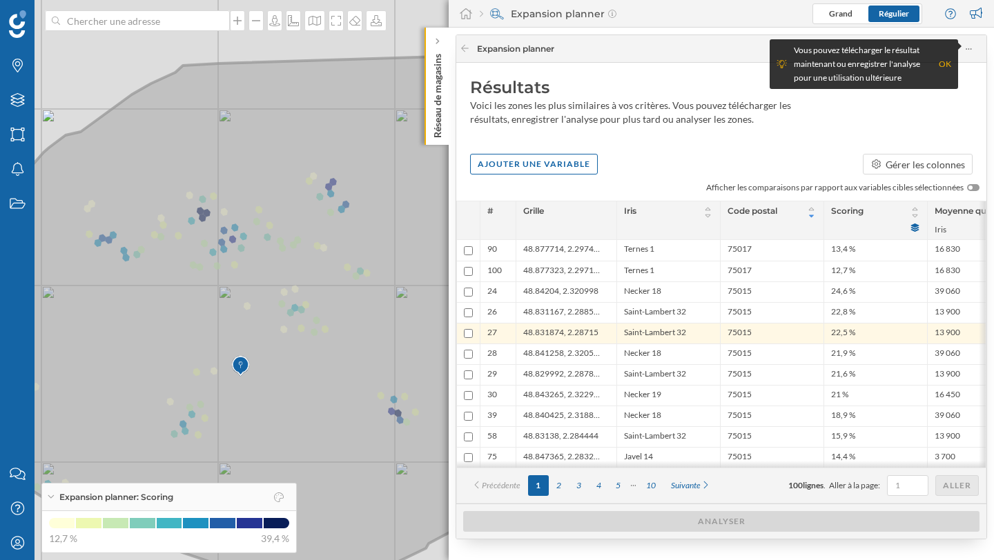
click at [197, 207] on icon at bounding box center [341, 321] width 885 height 529
click at [202, 218] on icon at bounding box center [341, 321] width 885 height 529
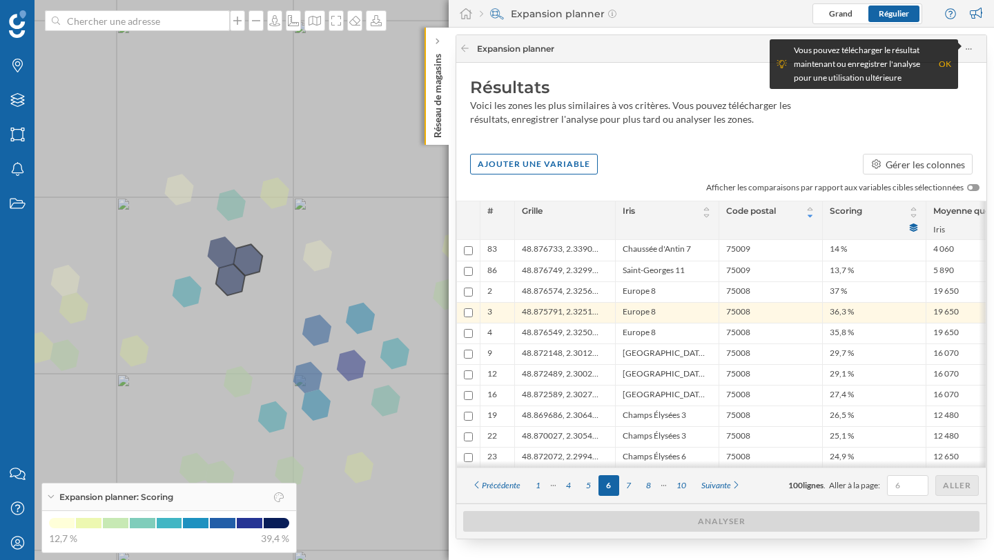
click at [222, 253] on icon at bounding box center [497, 280] width 1198 height 678
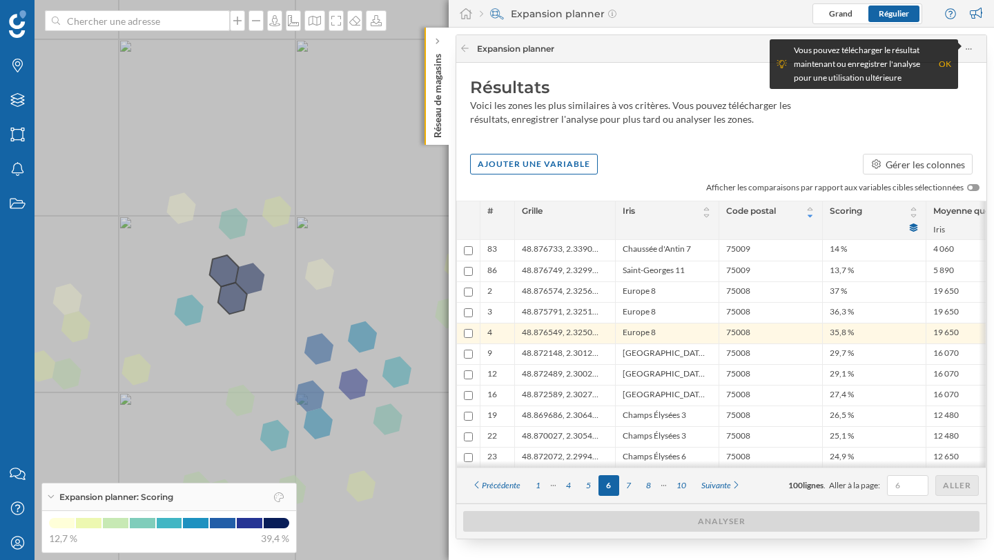
click at [239, 298] on icon at bounding box center [497, 280] width 1198 height 678
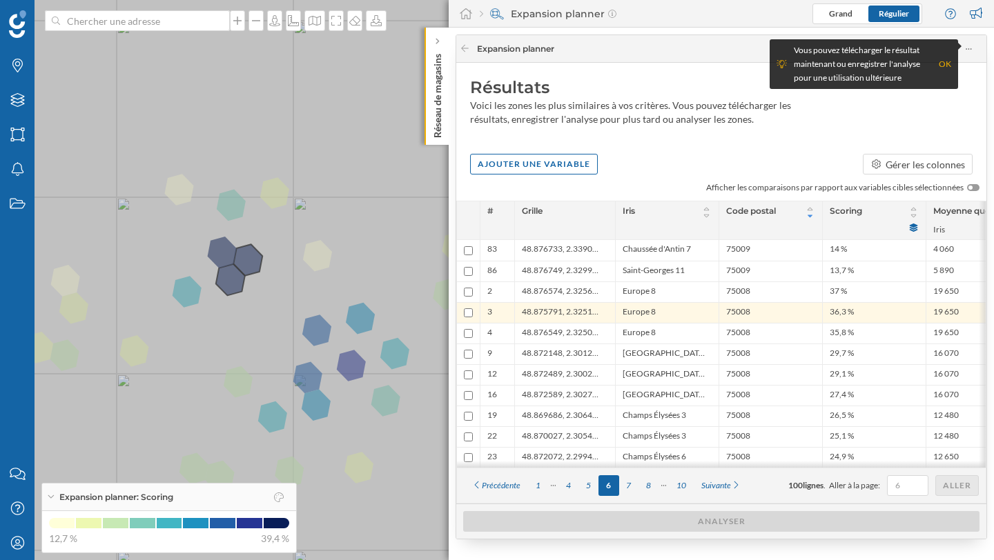
click at [253, 264] on icon at bounding box center [497, 280] width 1198 height 678
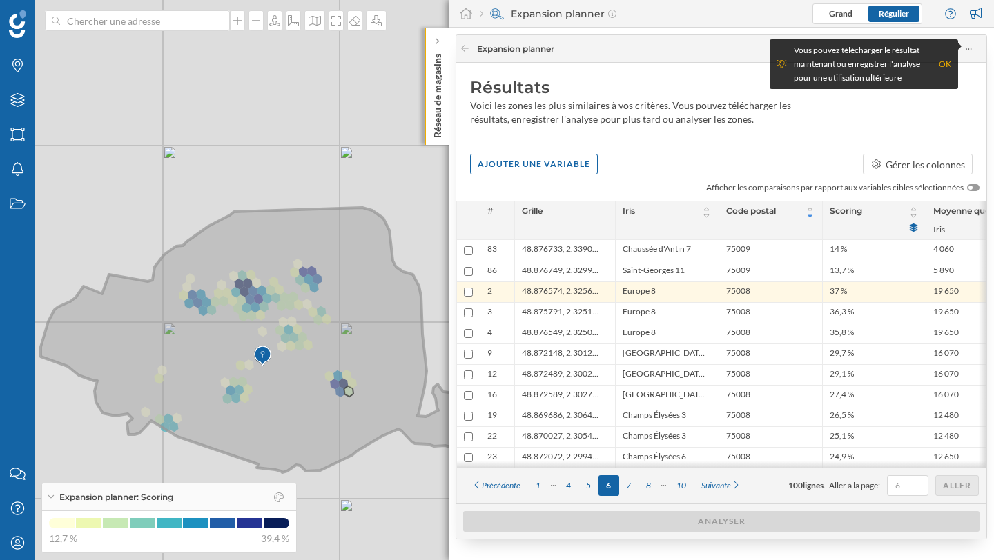
click at [344, 382] on icon at bounding box center [287, 340] width 493 height 265
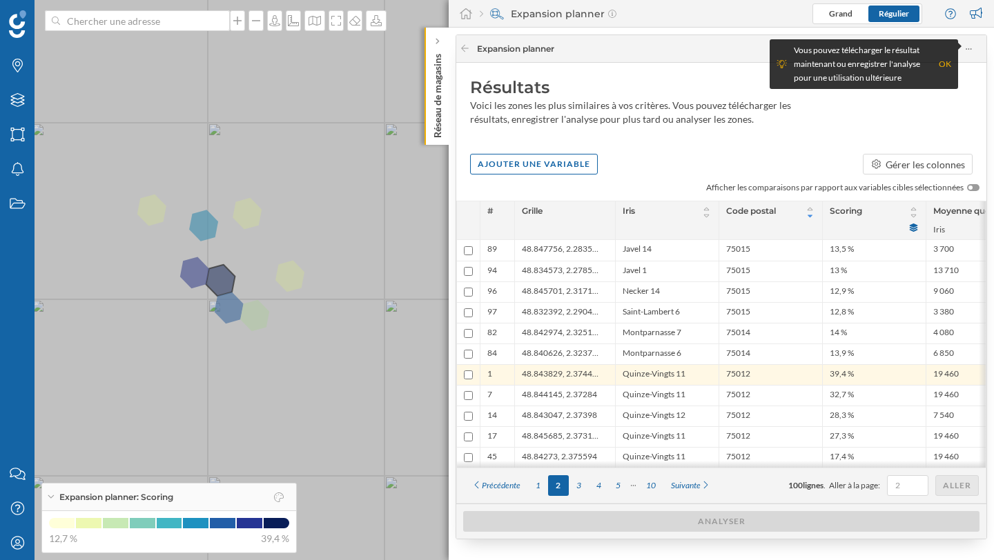
click at [218, 280] on icon at bounding box center [497, 280] width 1198 height 678
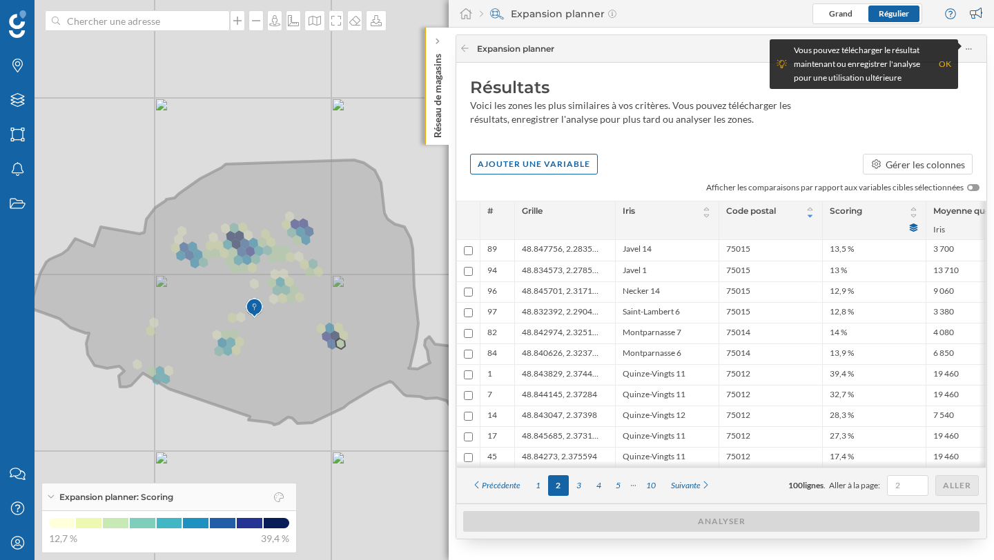
drag, startPoint x: 246, startPoint y: 299, endPoint x: 336, endPoint y: 342, distance: 99.7
click at [337, 342] on icon at bounding box center [278, 292] width 493 height 265
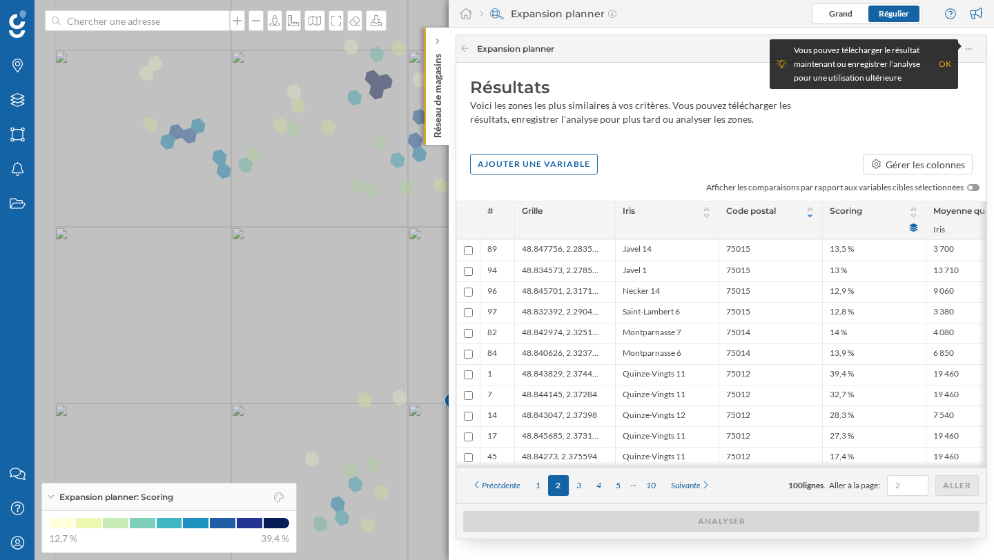
drag, startPoint x: 110, startPoint y: 369, endPoint x: 180, endPoint y: 320, distance: 85.2
click at [180, 320] on icon at bounding box center [567, 231] width 1198 height 678
